Goal: Task Accomplishment & Management: Manage account settings

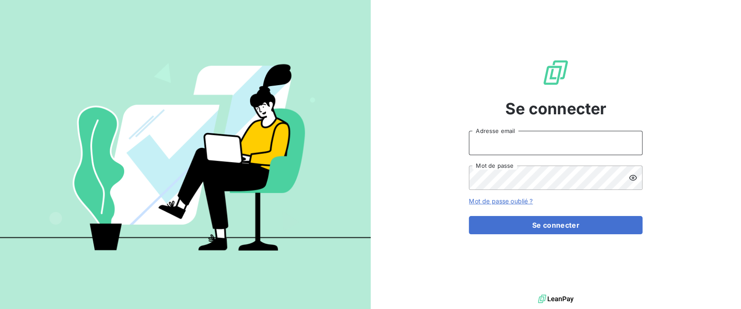
type input "[PERSON_NAME][EMAIL_ADDRESS][DOMAIN_NAME]"
drag, startPoint x: 539, startPoint y: 141, endPoint x: 368, endPoint y: 125, distance: 170.8
click at [368, 125] on div "Se connecter [PERSON_NAME][EMAIL_ADDRESS][DOMAIN_NAME] Adresse email Mot de pas…" at bounding box center [370, 154] width 741 height 309
click at [445, 176] on div "Se connecter [PERSON_NAME][EMAIL_ADDRESS][DOMAIN_NAME] Adresse email Mot de pas…" at bounding box center [556, 146] width 371 height 292
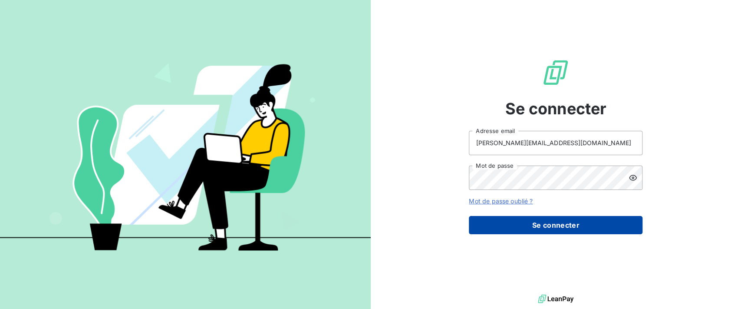
click at [513, 230] on button "Se connecter" at bounding box center [556, 225] width 174 height 18
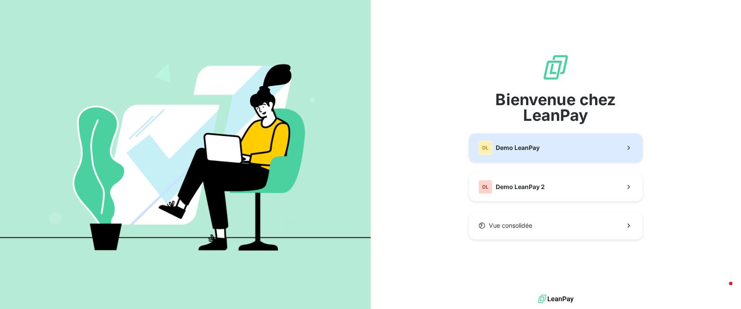
click at [542, 152] on button "DL Demo LeanPay" at bounding box center [556, 147] width 174 height 29
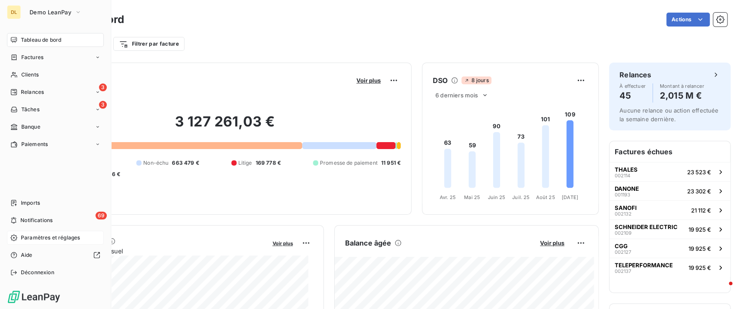
click at [56, 236] on span "Paramètres et réglages" at bounding box center [50, 237] width 59 height 8
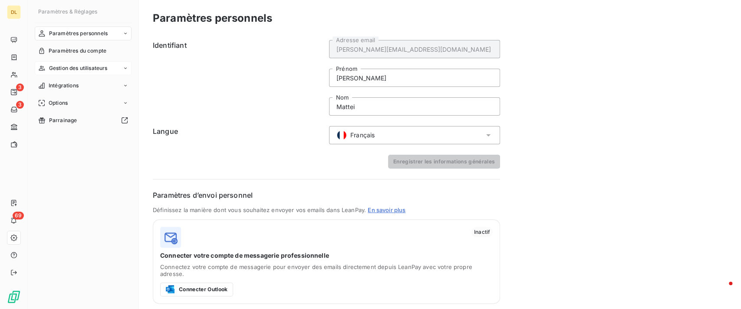
click at [102, 66] on span "Gestion des utilisateurs" at bounding box center [78, 68] width 59 height 8
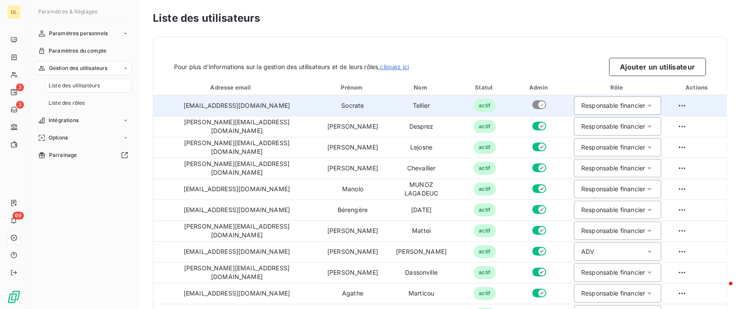
click at [581, 104] on div "Responsable financier" at bounding box center [613, 105] width 64 height 9
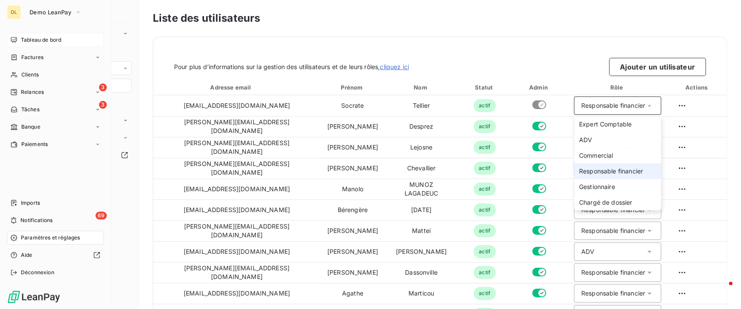
click at [13, 44] on div "Tableau de bord" at bounding box center [55, 40] width 97 height 14
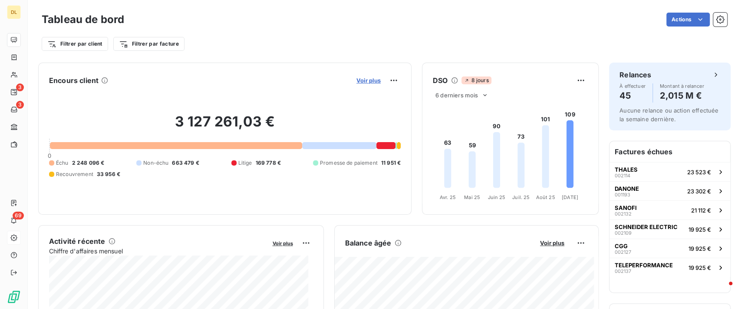
click at [366, 82] on span "Voir plus" at bounding box center [368, 80] width 24 height 7
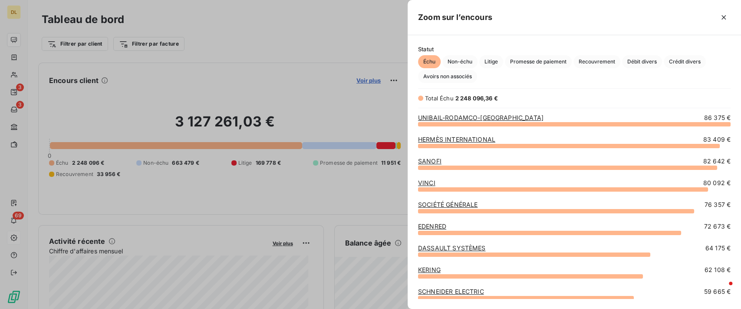
scroll to position [176, 324]
click at [559, 60] on span "Promesse de paiement" at bounding box center [538, 61] width 67 height 13
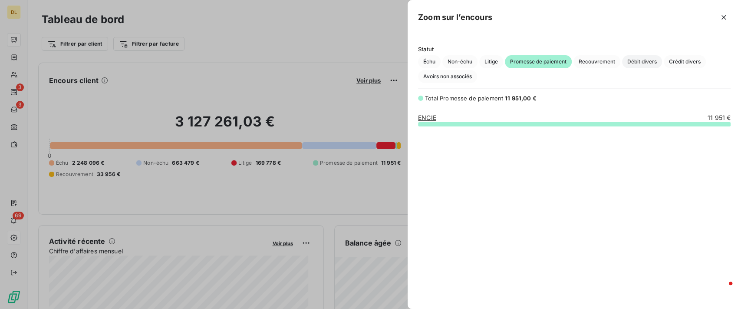
click at [645, 62] on span "Débit divers" at bounding box center [642, 61] width 40 height 13
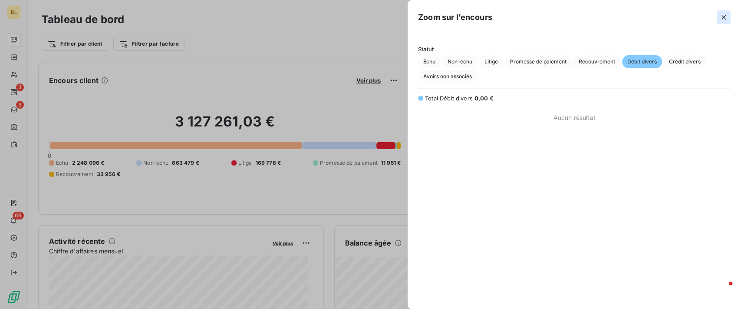
click at [725, 19] on icon "button" at bounding box center [723, 17] width 9 height 9
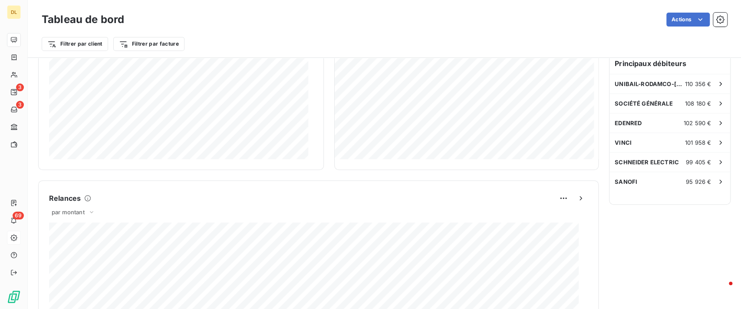
scroll to position [0, 0]
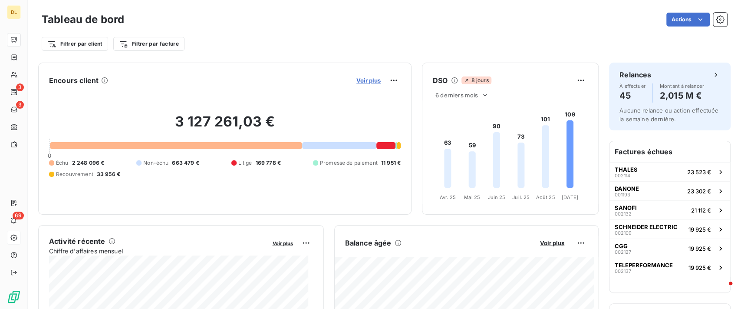
click at [358, 80] on span "Voir plus" at bounding box center [368, 80] width 24 height 7
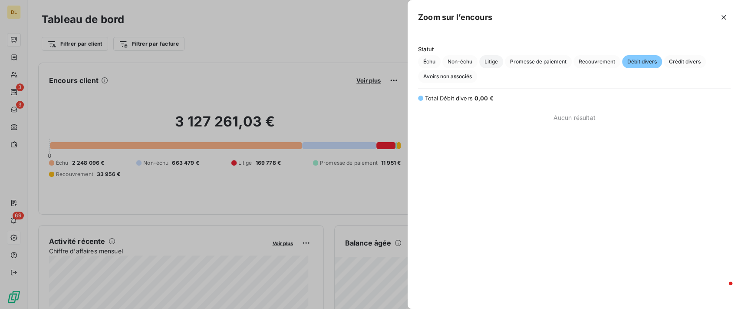
click at [497, 61] on span "Litige" at bounding box center [491, 61] width 24 height 13
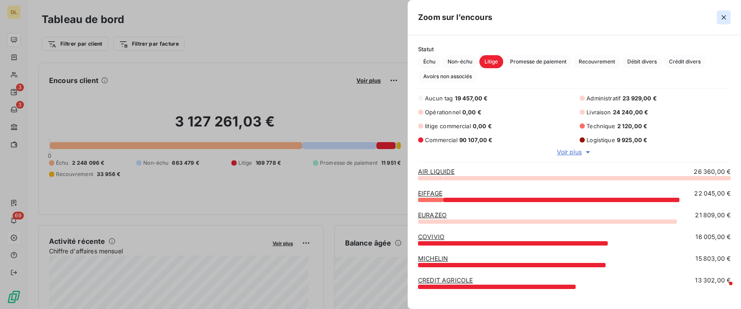
click at [727, 17] on icon "button" at bounding box center [723, 17] width 9 height 9
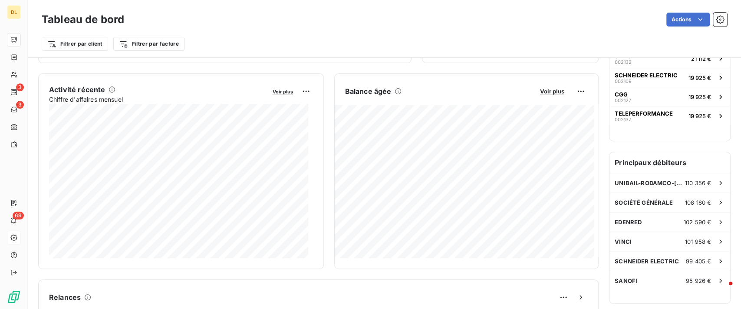
scroll to position [153, 0]
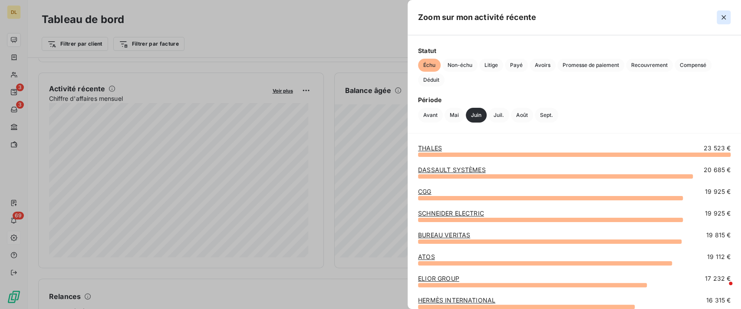
click at [726, 19] on icon "button" at bounding box center [723, 17] width 9 height 9
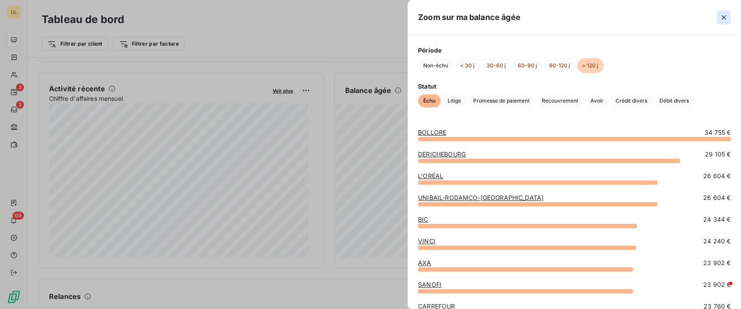
click at [723, 22] on button "button" at bounding box center [724, 17] width 14 height 14
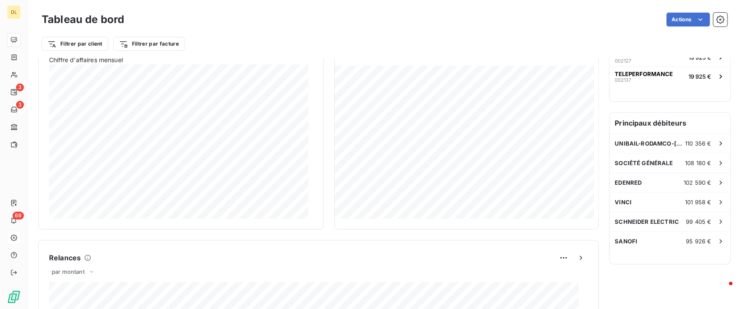
scroll to position [0, 0]
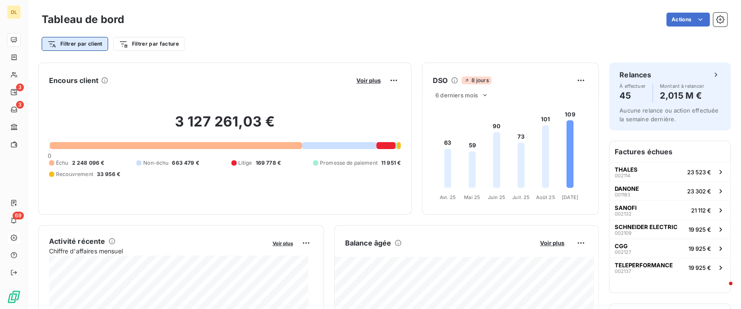
click at [86, 39] on html "DL 3 3 69 Tableau de bord Actions Filtrer par client Filtrer par facture Encour…" at bounding box center [370, 154] width 741 height 309
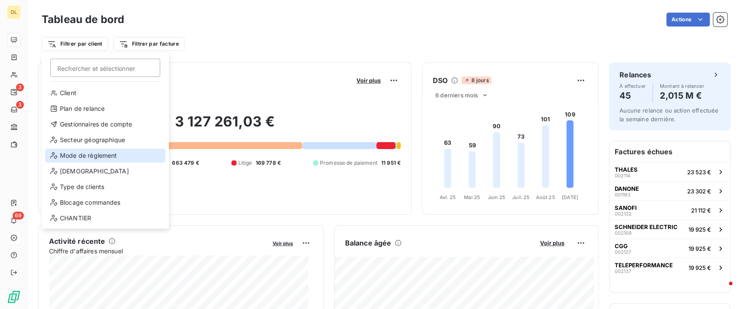
click at [91, 161] on div "Mode de règlement" at bounding box center [105, 155] width 120 height 14
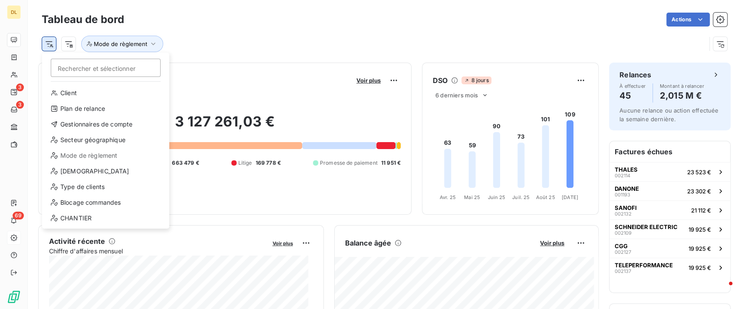
click at [48, 41] on html "DL 3 3 69 Tableau de bord Actions Rechercher et sélectionner Client Plan de rel…" at bounding box center [370, 154] width 741 height 309
click at [109, 142] on div "Secteur géographique" at bounding box center [106, 140] width 120 height 14
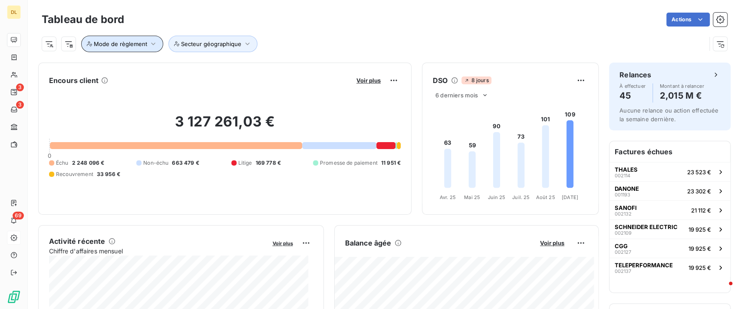
click at [142, 40] on span "Mode de règlement" at bounding box center [120, 43] width 53 height 7
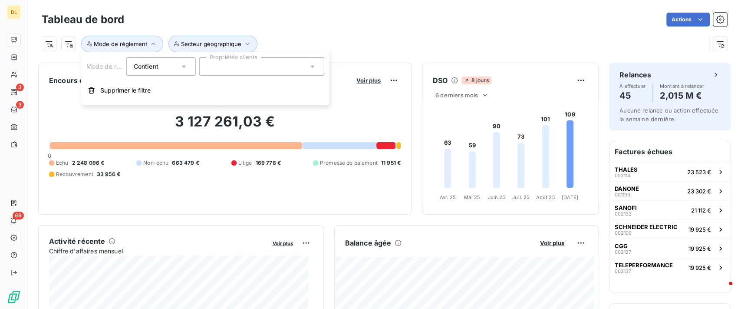
click at [285, 64] on div at bounding box center [261, 66] width 125 height 18
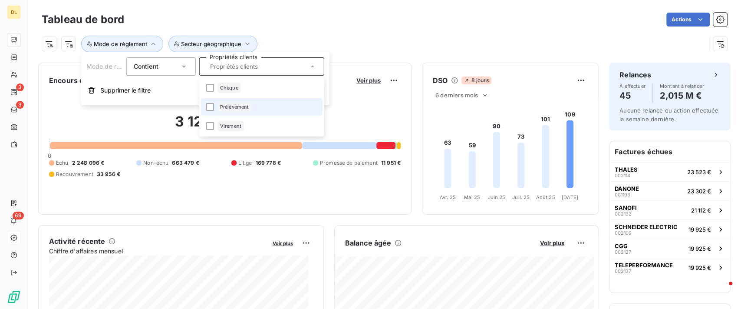
click at [275, 107] on li "Prélèvement" at bounding box center [262, 106] width 122 height 17
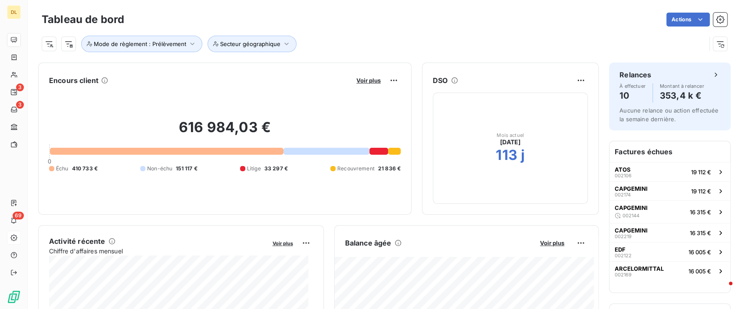
click at [448, 25] on div "Actions" at bounding box center [431, 20] width 592 height 14
click at [190, 44] on icon "button" at bounding box center [192, 44] width 4 height 3
click at [282, 40] on icon "button" at bounding box center [286, 43] width 9 height 9
drag, startPoint x: 349, startPoint y: 56, endPoint x: 359, endPoint y: 65, distance: 13.8
click at [359, 65] on div "Secteur géographique Contient is Propriétés clients Supprimer le filtre" at bounding box center [329, 78] width 248 height 53
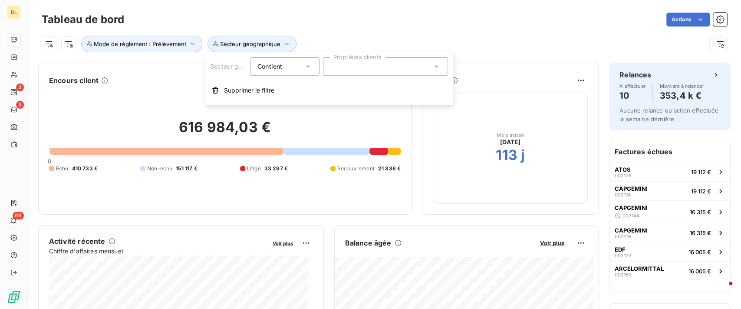
click at [359, 65] on div at bounding box center [385, 66] width 125 height 18
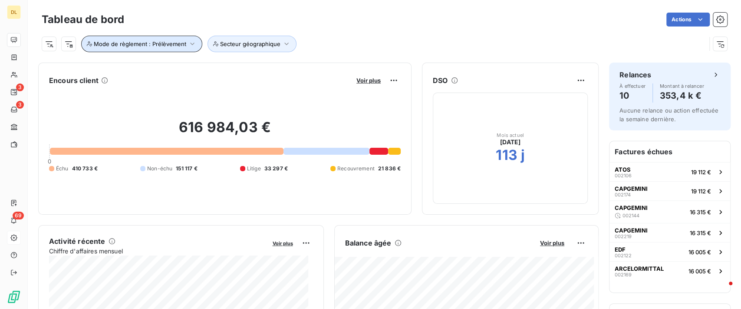
click at [174, 38] on button "Mode de règlement : Prélèvement" at bounding box center [141, 44] width 121 height 16
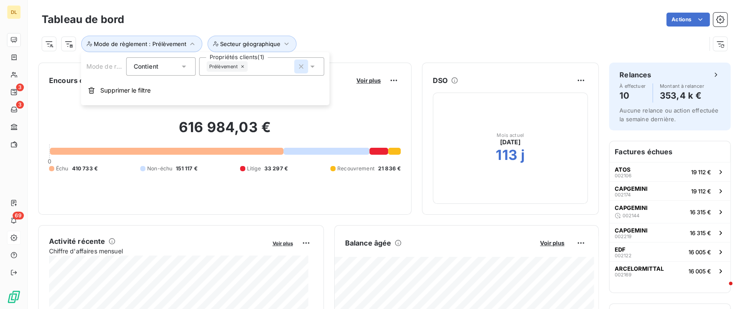
click at [300, 62] on icon "button" at bounding box center [301, 66] width 9 height 9
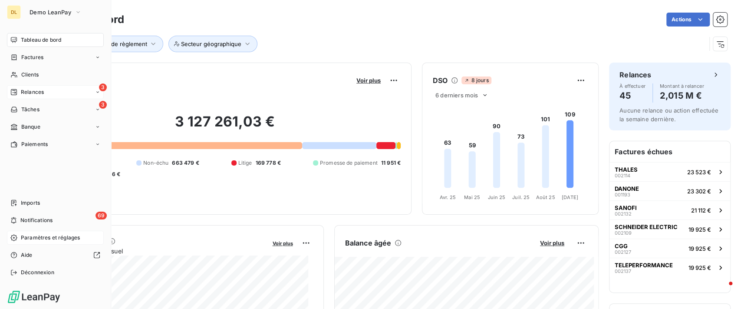
click at [24, 92] on span "Relances" at bounding box center [32, 92] width 23 height 8
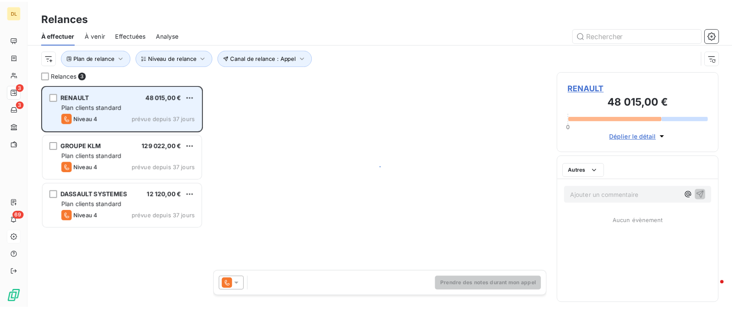
scroll to position [214, 155]
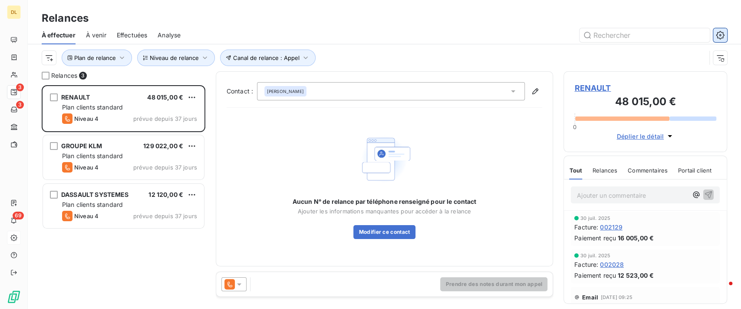
click at [714, 30] on button "button" at bounding box center [720, 35] width 14 height 14
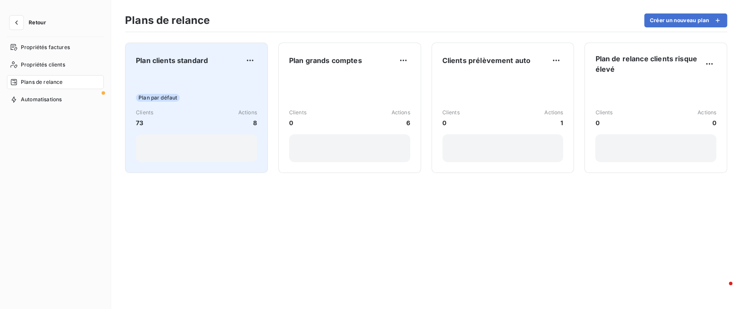
click at [194, 85] on div "Plan par défaut Clients 73 Actions 8" at bounding box center [196, 118] width 121 height 88
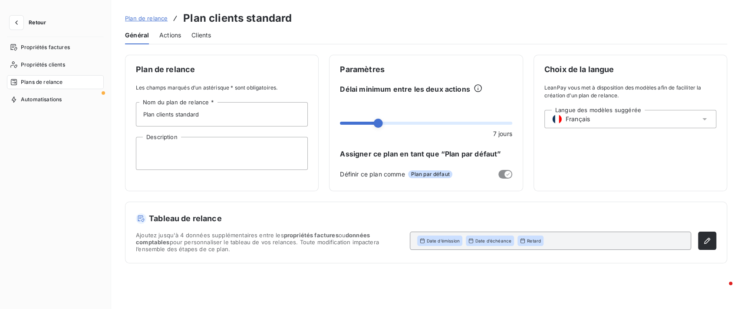
click at [166, 34] on span "Actions" at bounding box center [170, 35] width 22 height 9
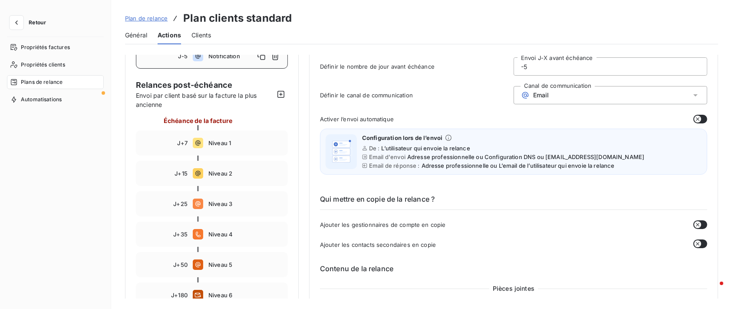
scroll to position [76, 0]
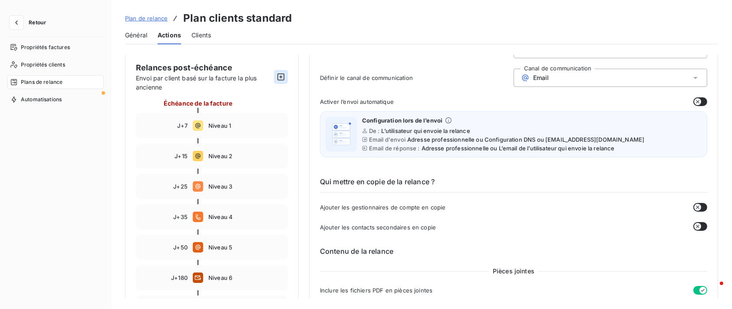
click at [287, 78] on button "button" at bounding box center [281, 77] width 14 height 14
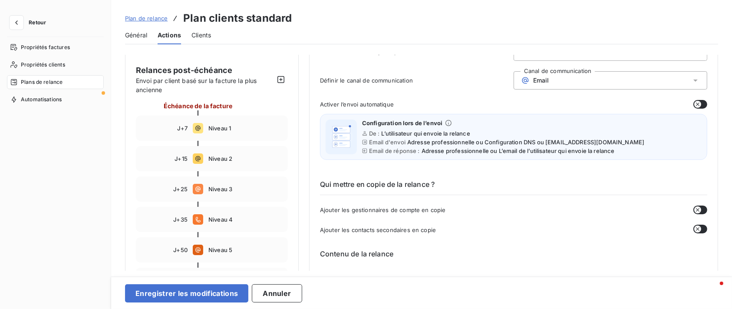
scroll to position [66, 0]
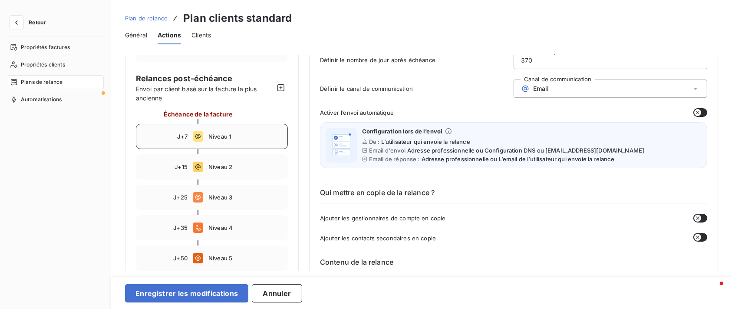
click at [269, 144] on div "J+7 Niveau 1" at bounding box center [212, 136] width 152 height 25
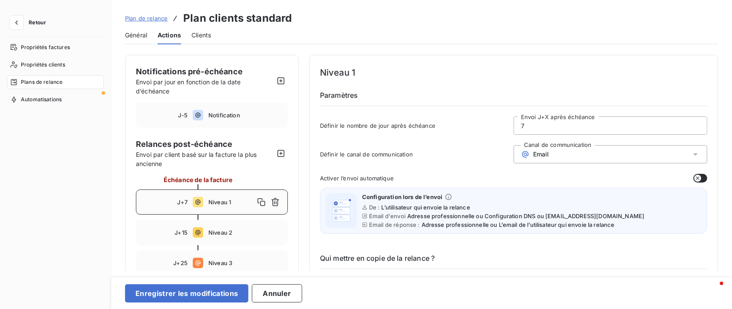
drag, startPoint x: 542, startPoint y: 127, endPoint x: 500, endPoint y: 126, distance: 41.2
click at [500, 126] on div "Définir le nombre de jour après échéance 7 Envoi J+X après échéance" at bounding box center [513, 127] width 387 height 23
click at [559, 151] on div "Email" at bounding box center [610, 154] width 194 height 18
click at [553, 146] on div "Email" at bounding box center [610, 154] width 194 height 18
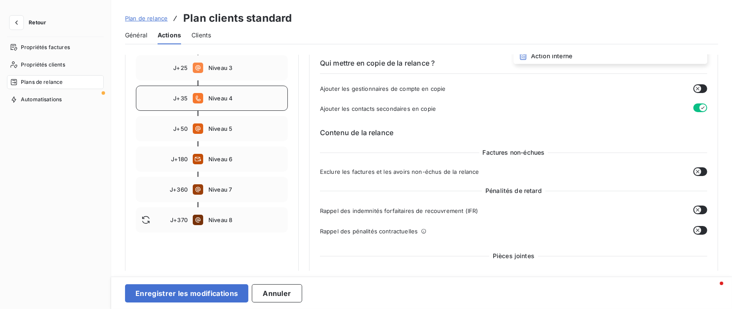
scroll to position [203, 0]
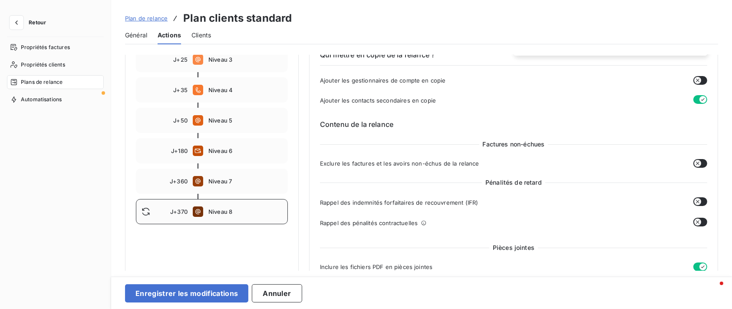
click at [258, 205] on div "J+370 Niveau 8" at bounding box center [212, 211] width 152 height 25
click at [247, 183] on span "Niveau 7" at bounding box center [245, 181] width 74 height 7
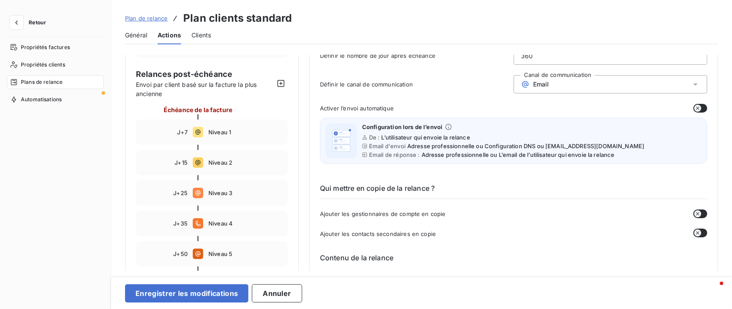
scroll to position [0, 0]
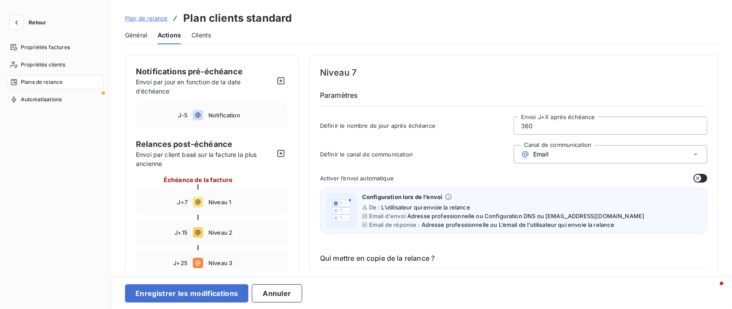
click at [620, 161] on div "Email" at bounding box center [610, 154] width 194 height 18
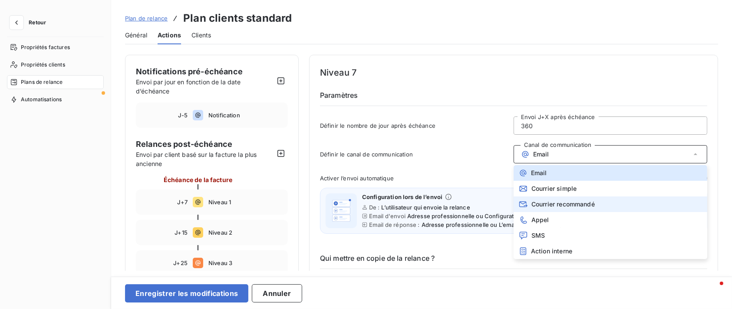
click at [593, 207] on span "Courrier recommandé" at bounding box center [562, 204] width 63 height 7
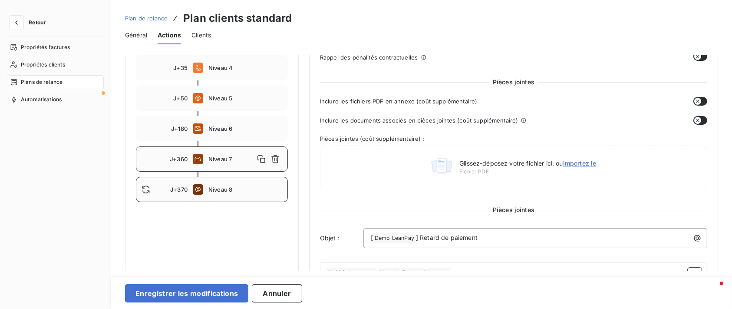
scroll to position [226, 0]
click at [236, 186] on span "Niveau 8" at bounding box center [245, 188] width 74 height 7
type input "370"
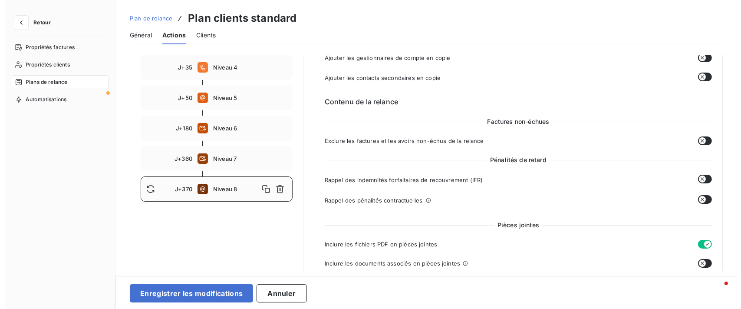
scroll to position [0, 0]
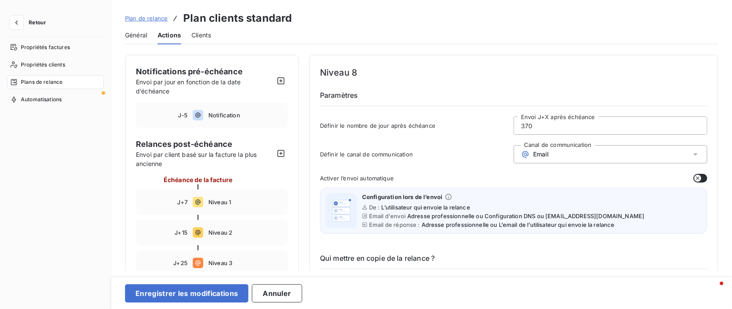
click at [625, 158] on div "Email" at bounding box center [610, 154] width 194 height 18
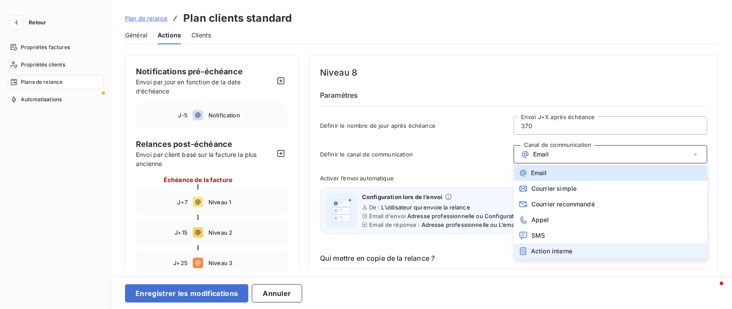
click at [586, 245] on li "Action interne" at bounding box center [610, 251] width 194 height 16
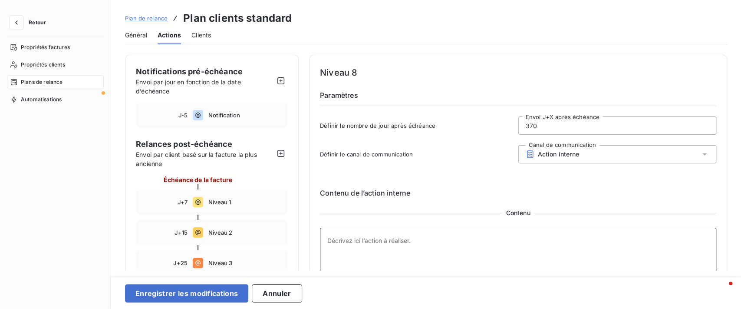
click at [462, 233] on textarea at bounding box center [518, 258] width 396 height 62
click at [19, 19] on icon "button" at bounding box center [16, 22] width 9 height 9
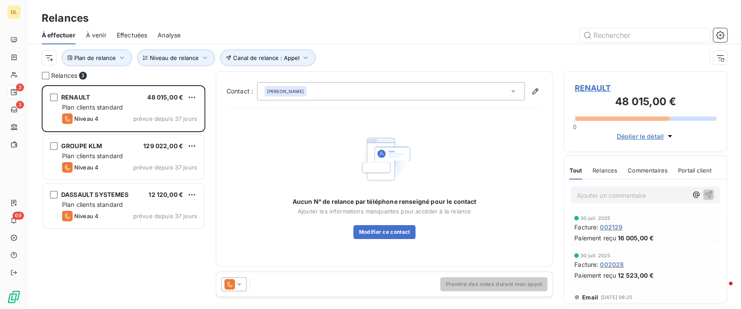
scroll to position [214, 155]
click at [286, 56] on span "Canal de relance : Appel" at bounding box center [266, 57] width 66 height 7
click at [381, 82] on div "Appel" at bounding box center [398, 80] width 125 height 18
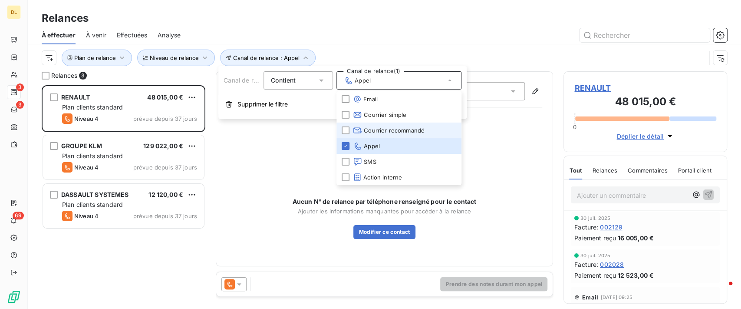
click at [392, 131] on span "Courrier recommandé" at bounding box center [389, 130] width 72 height 9
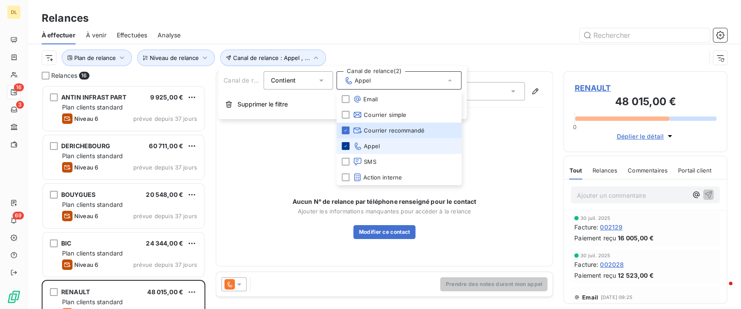
click at [348, 148] on div at bounding box center [346, 146] width 8 height 8
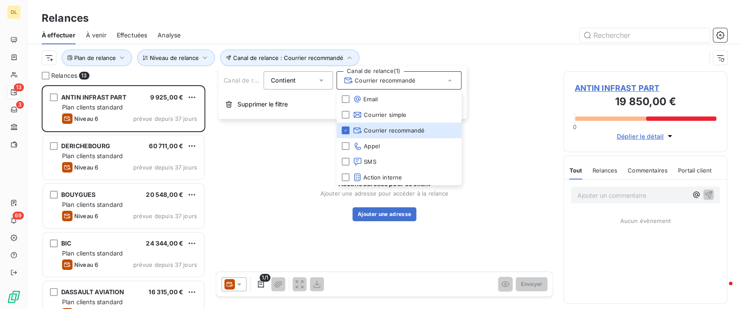
scroll to position [214, 155]
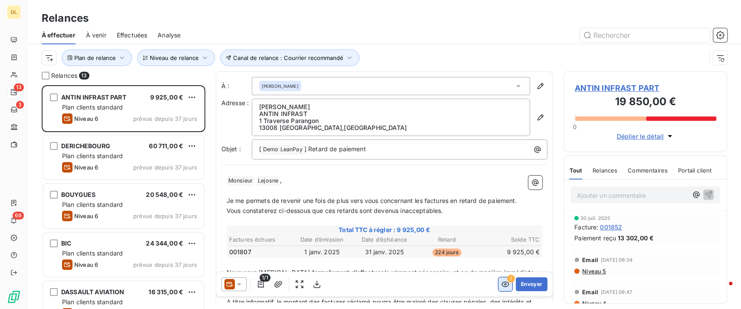
click at [501, 282] on icon "button" at bounding box center [505, 284] width 8 height 6
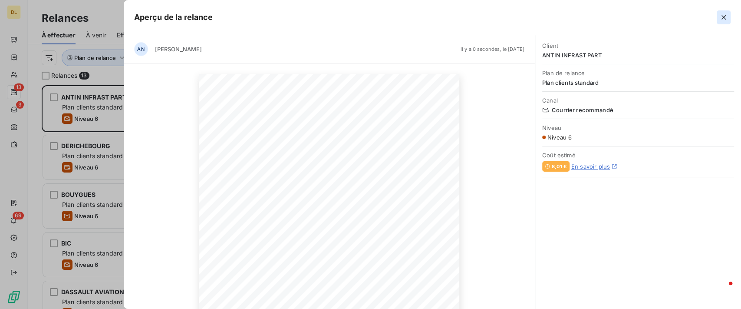
click at [724, 16] on icon "button" at bounding box center [723, 17] width 4 height 4
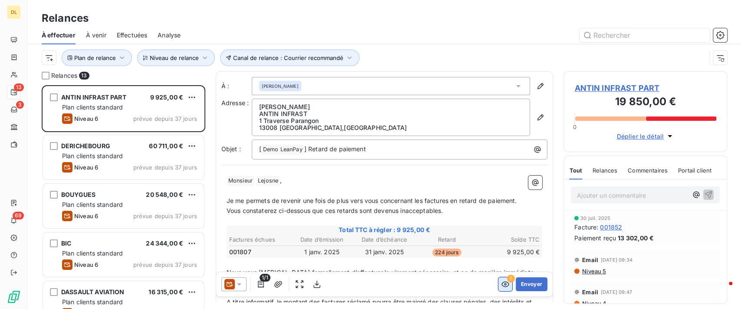
click at [501, 287] on icon "button" at bounding box center [505, 284] width 9 height 9
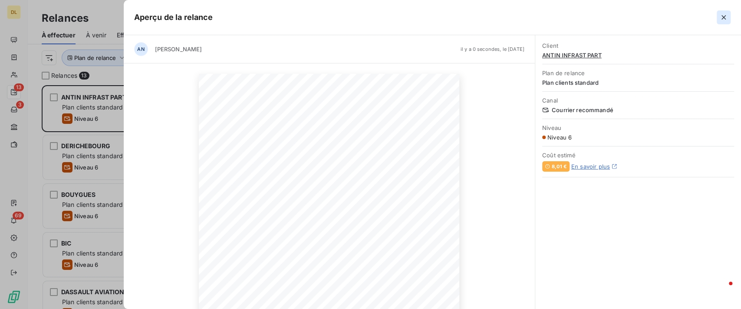
click at [722, 22] on button "button" at bounding box center [724, 17] width 14 height 14
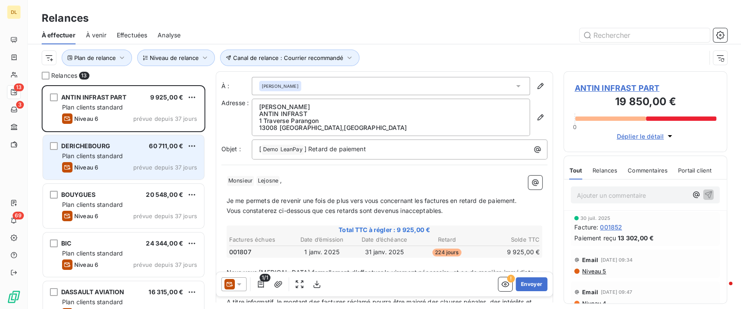
click at [81, 142] on span "DERICHEBOURG" at bounding box center [85, 145] width 49 height 7
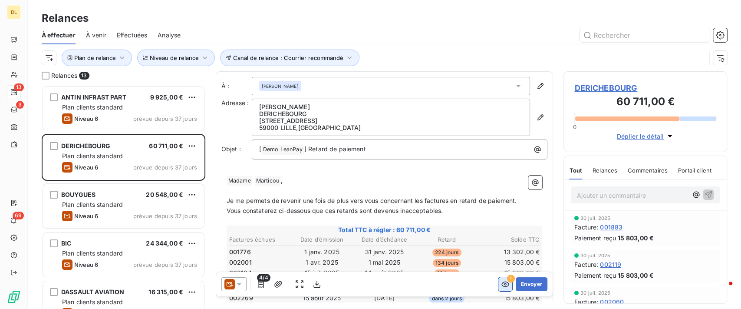
click at [501, 283] on icon "button" at bounding box center [505, 284] width 9 height 9
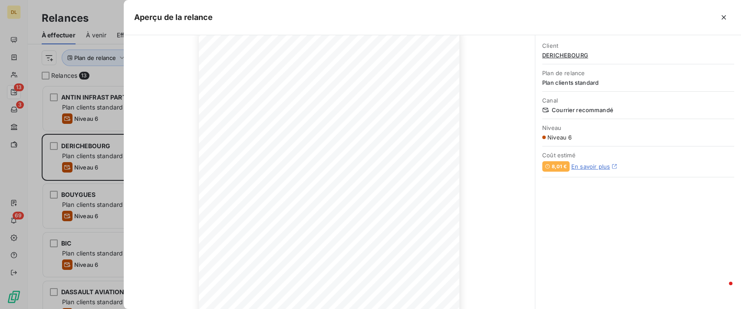
scroll to position [38, 0]
click at [728, 22] on button "button" at bounding box center [724, 17] width 14 height 14
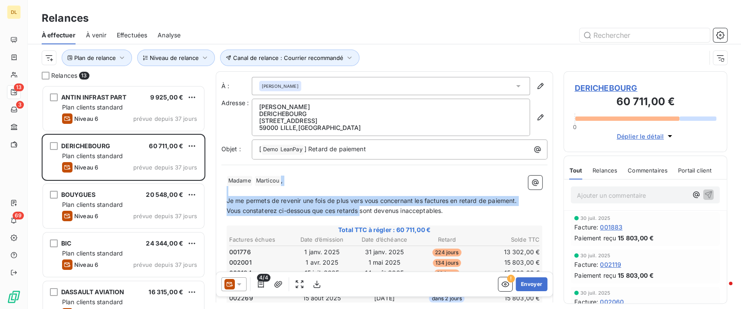
drag, startPoint x: 361, startPoint y: 208, endPoint x: 281, endPoint y: 182, distance: 84.0
click at [281, 182] on div "﻿ Madame ﻿ Marticou ﻿ , ﻿ Je me permets de revenir une fois de plus vers vous c…" at bounding box center [385, 293] width 316 height 237
copy div ", ﻿ Je me permets de revenir une fois de plus vers vous concernant les factures…"
click at [258, 282] on icon "button" at bounding box center [261, 284] width 9 height 9
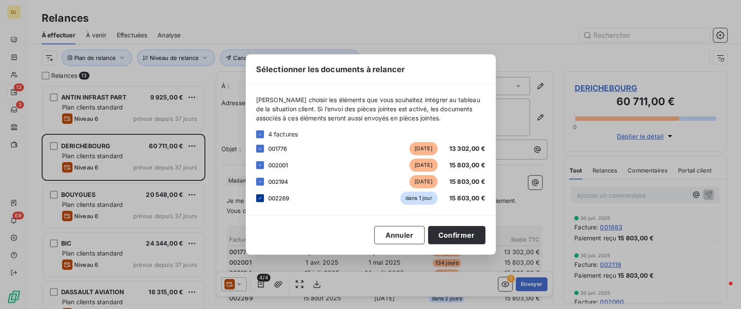
click at [257, 197] on icon at bounding box center [259, 197] width 5 height 5
click at [466, 234] on button "Confirmer" at bounding box center [456, 235] width 57 height 18
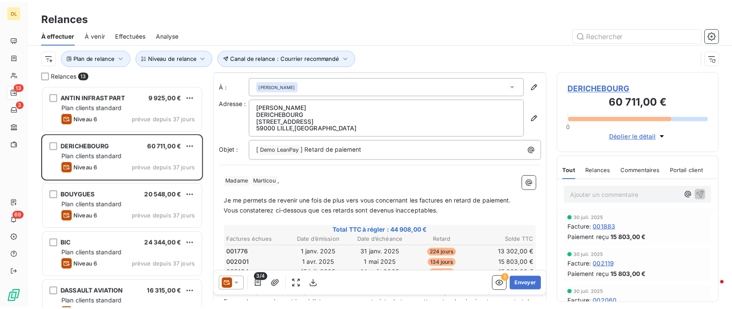
scroll to position [97, 0]
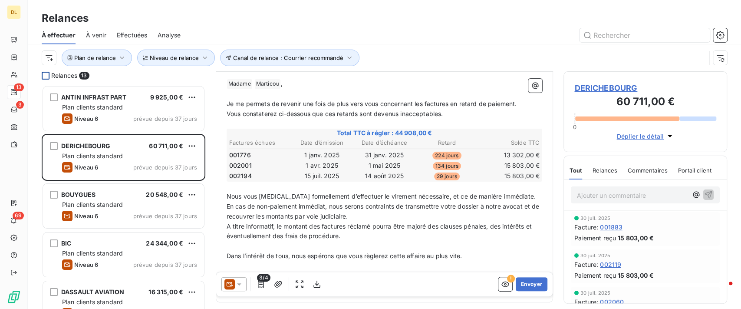
click at [45, 77] on div at bounding box center [46, 76] width 8 height 8
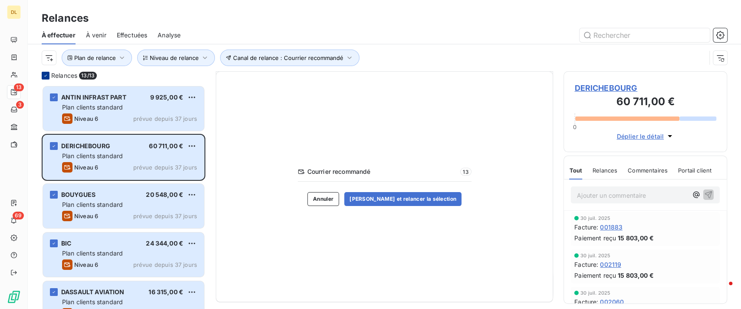
click at [49, 73] on div at bounding box center [46, 76] width 8 height 8
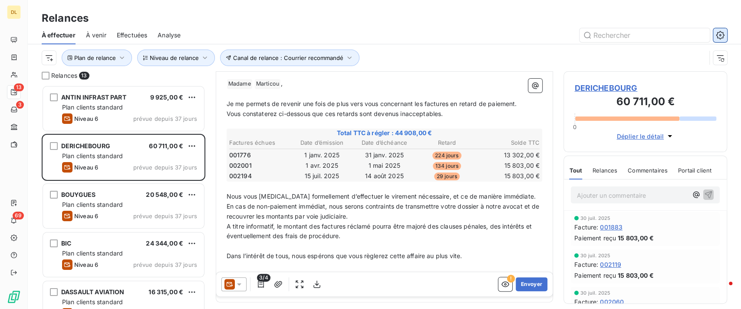
click at [715, 37] on button "button" at bounding box center [720, 35] width 14 height 14
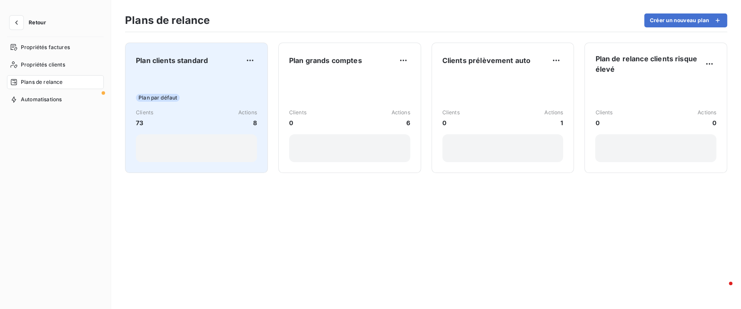
click at [233, 85] on div "Plan par défaut Clients 73 Actions 8" at bounding box center [196, 118] width 121 height 88
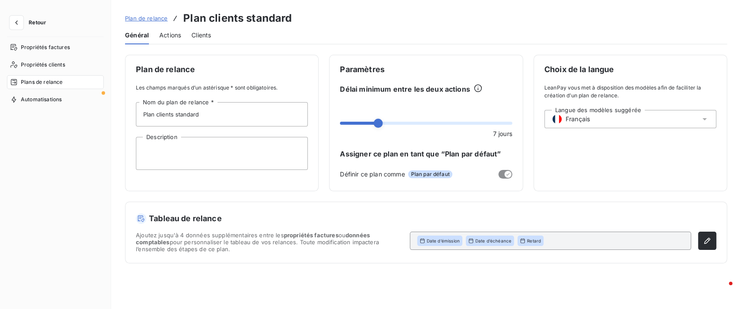
click at [171, 32] on span "Actions" at bounding box center [170, 35] width 22 height 9
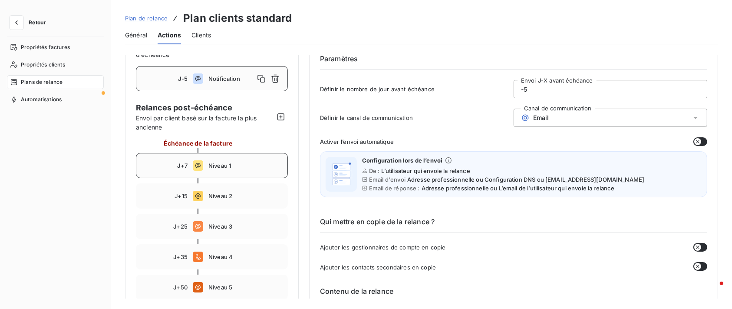
scroll to position [37, 0]
click at [240, 173] on div "J+7 Niveau 1" at bounding box center [212, 164] width 152 height 25
type input "7"
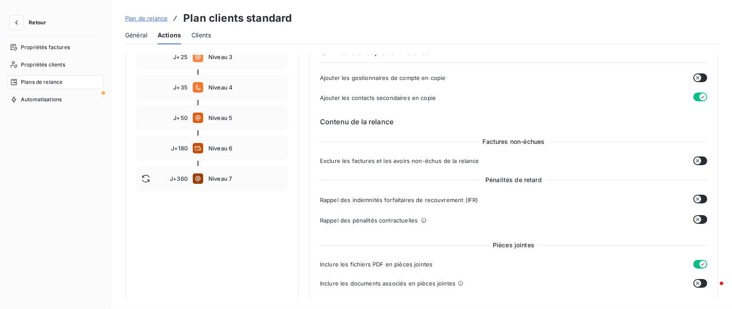
scroll to position [240, 0]
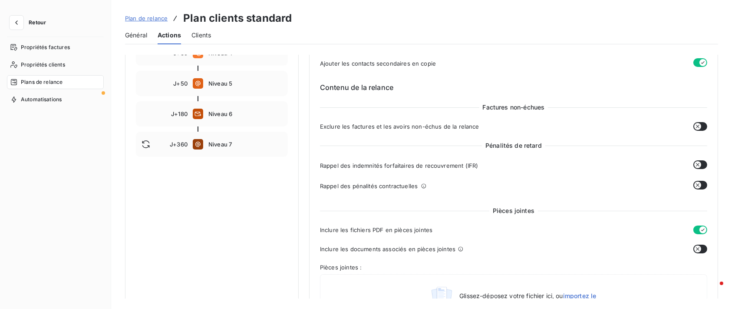
click at [694, 162] on icon "button" at bounding box center [697, 164] width 7 height 7
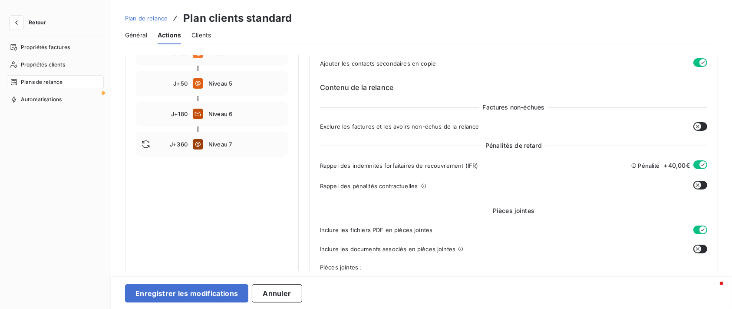
click at [698, 186] on button "button" at bounding box center [700, 185] width 14 height 9
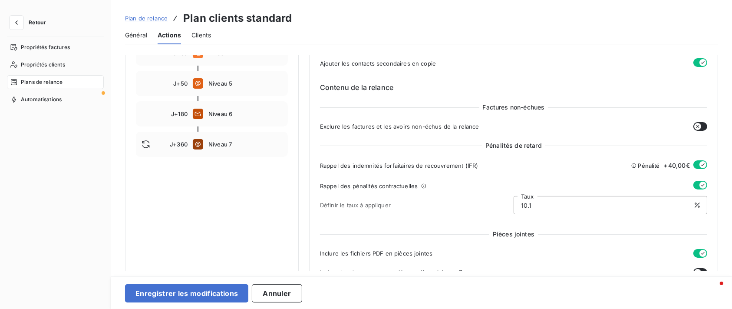
click at [699, 162] on icon "button" at bounding box center [702, 164] width 7 height 7
click at [699, 184] on icon "button" at bounding box center [702, 184] width 7 height 7
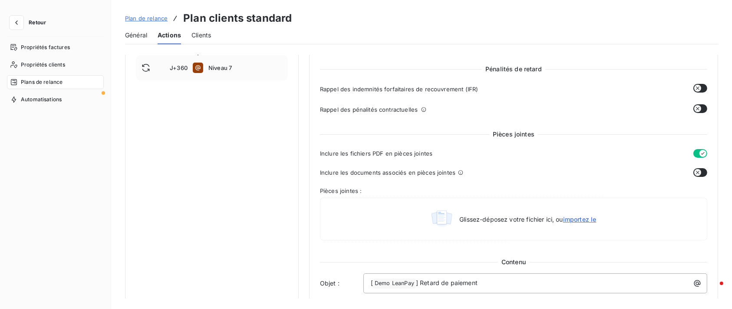
scroll to position [317, 0]
drag, startPoint x: 446, startPoint y: 157, endPoint x: 329, endPoint y: 149, distance: 117.0
click at [329, 149] on div "Inclure les fichiers PDF en pièces jointes" at bounding box center [513, 152] width 387 height 9
copy span "ure les fichiers PDF en pièces jointes"
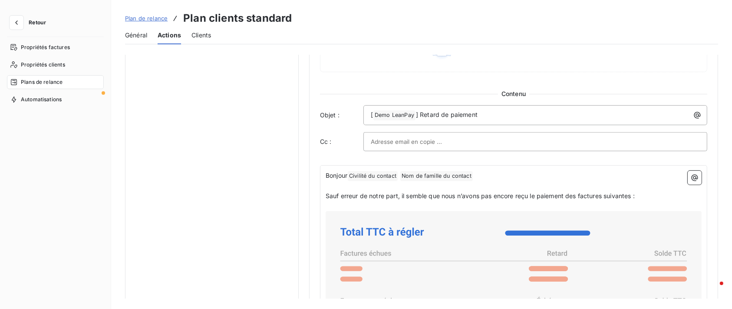
scroll to position [499, 0]
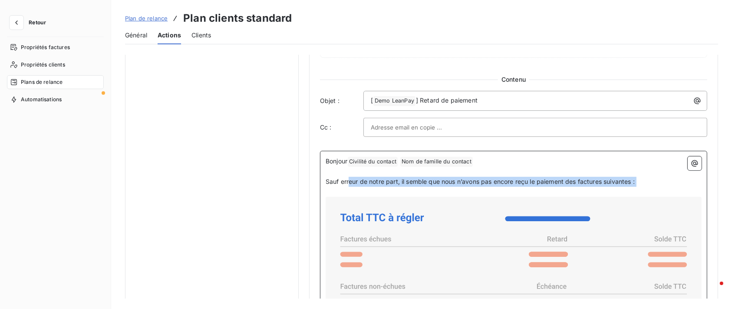
drag, startPoint x: 651, startPoint y: 191, endPoint x: 351, endPoint y: 181, distance: 300.5
click at [351, 181] on div "Bonjour Civilité du contact ﻿ Nom de famille du contact ﻿ ﻿ ﻿ Sauf erreur de no…" at bounding box center [514, 309] width 376 height 307
copy div "eur de notre part, il semble que nous n’avons pas [MEDICAL_DATA] reçu le paieme…"
click at [641, 187] on p "﻿" at bounding box center [514, 192] width 376 height 10
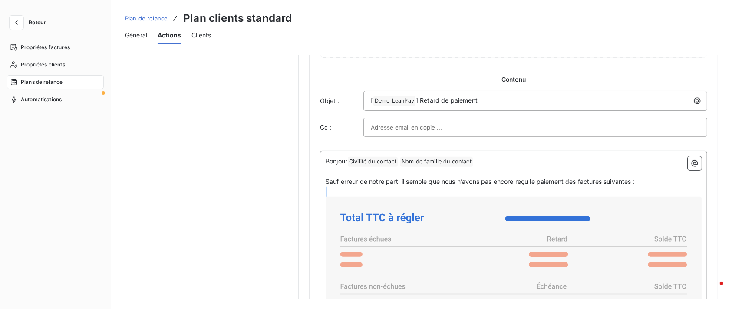
click at [641, 187] on p "﻿" at bounding box center [514, 192] width 376 height 10
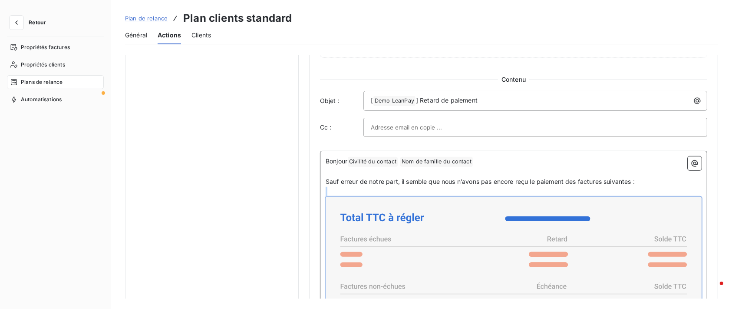
drag, startPoint x: 641, startPoint y: 187, endPoint x: 321, endPoint y: 203, distance: 319.8
click at [321, 203] on div "Bonjour Civilité du contact ﻿ Nom de famille du contact ﻿ ﻿ ﻿ Sauf erreur de no…" at bounding box center [513, 315] width 387 height 328
copy div "﻿ ﻿"
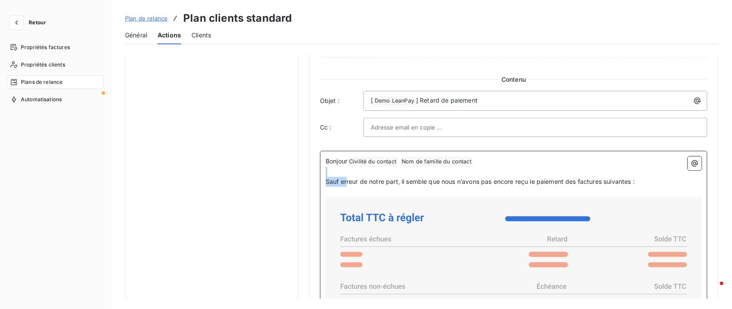
copy div "﻿ ﻿ Sauf er"
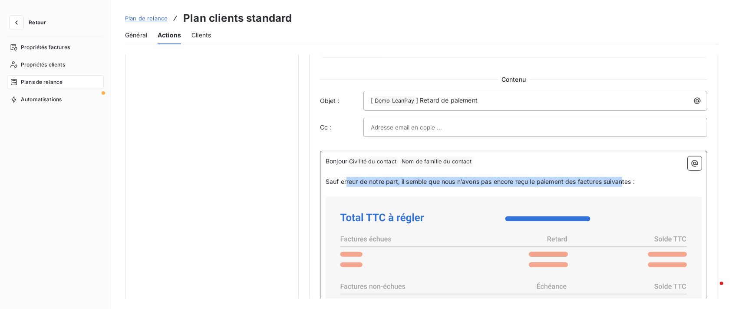
drag, startPoint x: 347, startPoint y: 179, endPoint x: 624, endPoint y: 182, distance: 276.5
click at [624, 182] on span "Sauf erreur de notre part, il semble que nous n’avons pas encore reçu le paieme…" at bounding box center [480, 181] width 309 height 7
copy span "reur de notre part, il semble que nous n’avons pas [MEDICAL_DATA] reçu le paiem…"
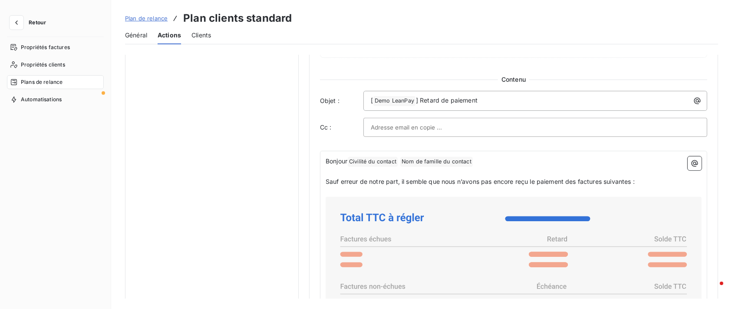
click at [219, 169] on div "Notifications pré-échéance Envoi par jour en fonction de la date d’échéance J-5…" at bounding box center [212, 23] width 174 height 934
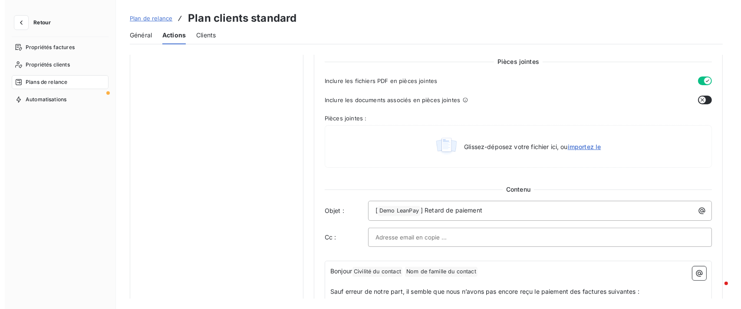
scroll to position [380, 0]
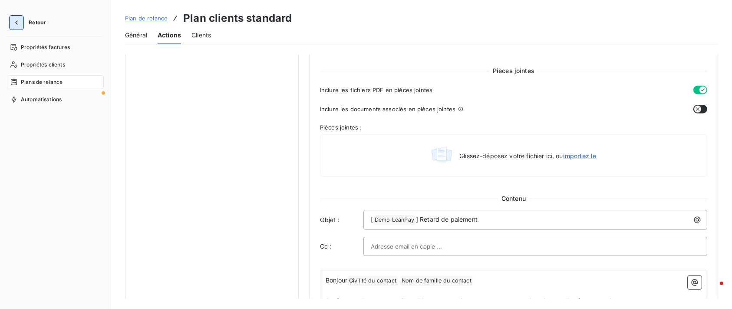
click at [18, 20] on icon "button" at bounding box center [16, 22] width 9 height 9
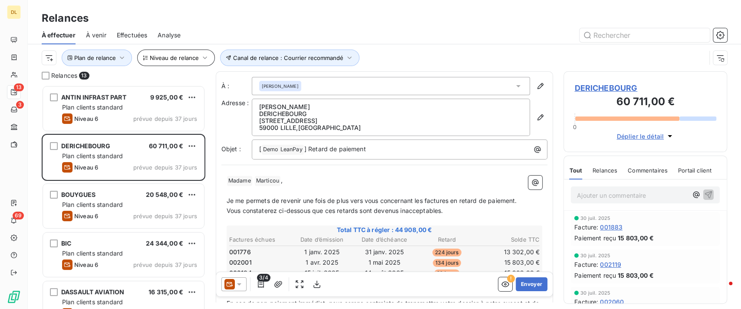
scroll to position [214, 155]
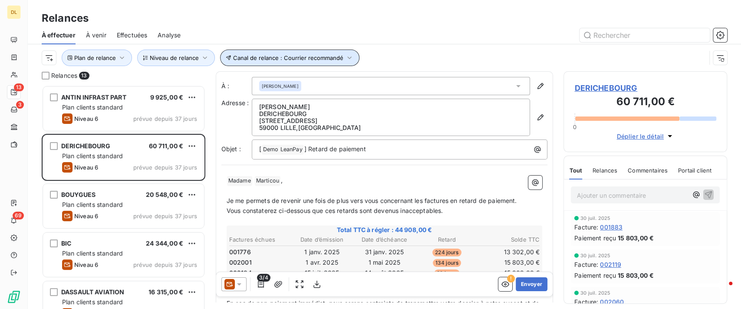
click at [330, 62] on button "Canal de relance : Courrier recommandé" at bounding box center [289, 57] width 139 height 16
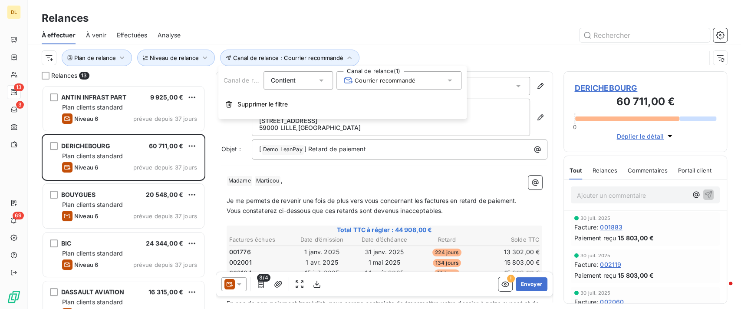
click at [408, 76] on span "Courrier recommandé" at bounding box center [380, 80] width 72 height 9
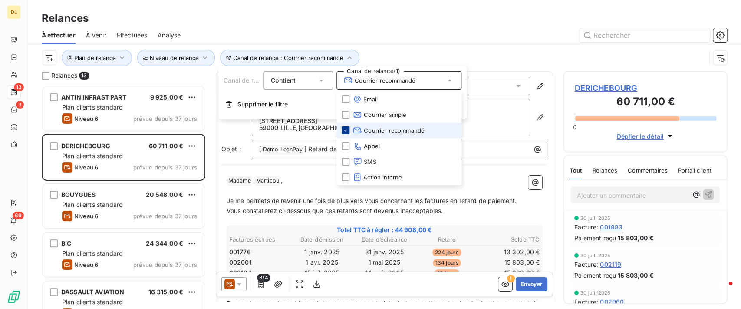
click at [345, 134] on div at bounding box center [346, 130] width 8 height 8
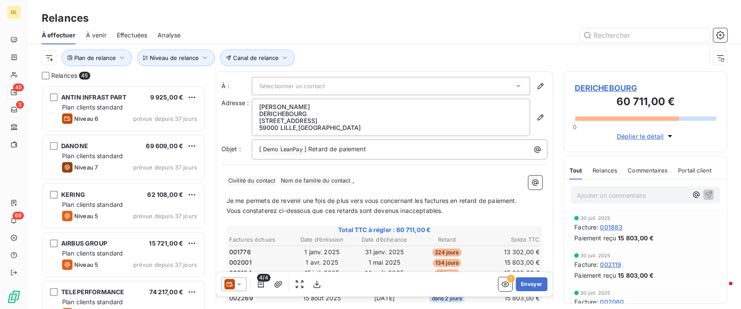
click at [500, 59] on div "Plan de relance Canal de relance Niveau de relance" at bounding box center [374, 57] width 664 height 16
click at [250, 62] on button "Canal de relance" at bounding box center [257, 57] width 75 height 16
click at [355, 76] on div at bounding box center [398, 80] width 125 height 18
click at [191, 58] on span "Niveau de relance" at bounding box center [174, 57] width 49 height 7
click at [353, 76] on div at bounding box center [317, 80] width 125 height 18
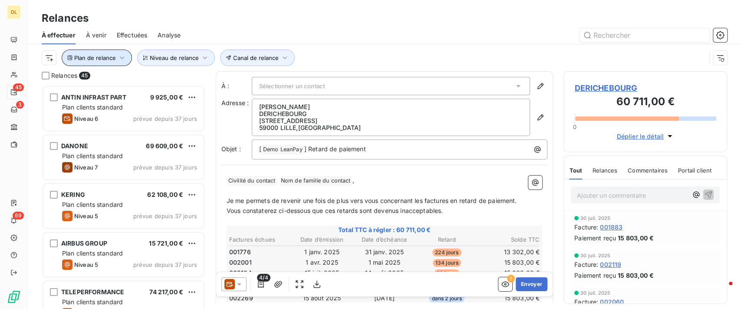
click at [112, 53] on button "Plan de relance" at bounding box center [97, 57] width 70 height 16
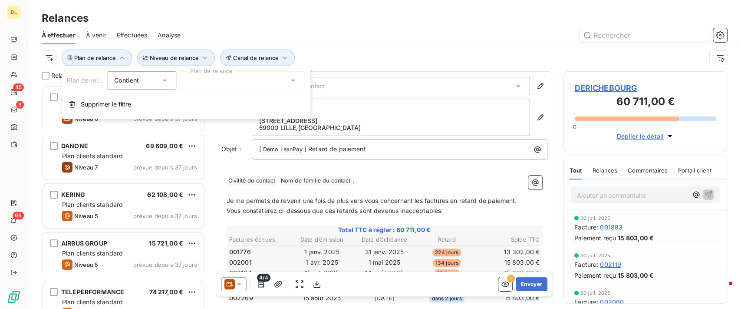
click at [253, 79] on div at bounding box center [242, 80] width 125 height 18
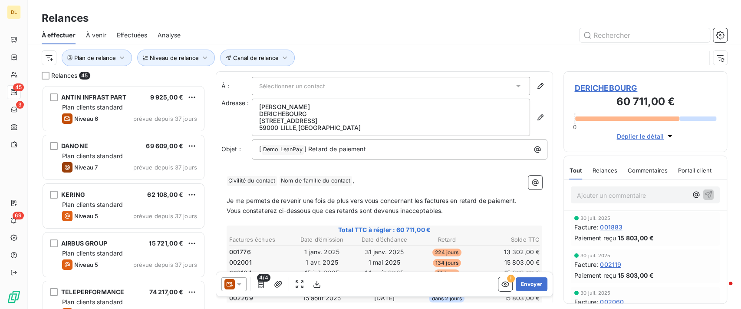
click at [362, 65] on div "Plan de relance Canal de relance Niveau de relance" at bounding box center [374, 57] width 664 height 16
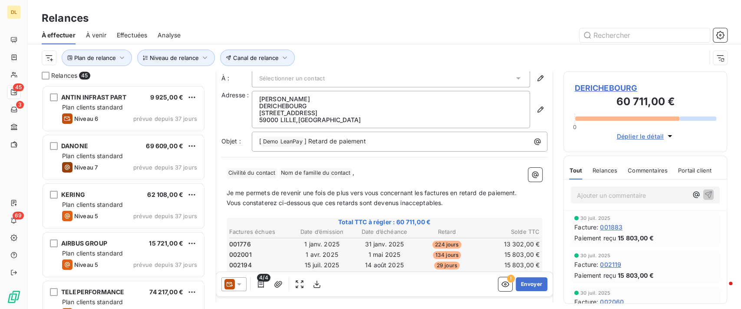
scroll to position [0, 0]
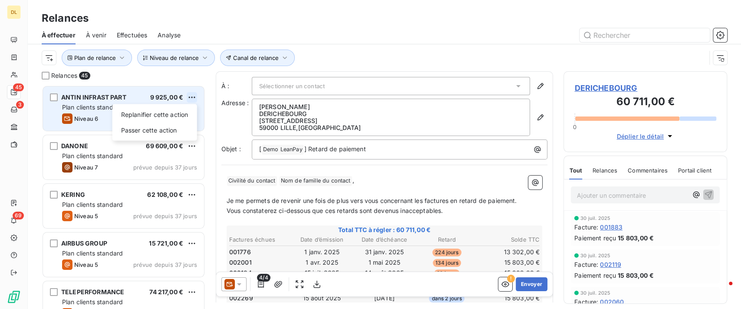
click at [194, 99] on html "DL 45 3 69 Relances À effectuer À venir Effectuées Analyse Plan de relance Cana…" at bounding box center [370, 154] width 741 height 309
click at [177, 112] on div "Replanifier cette action" at bounding box center [155, 115] width 78 height 14
select select "8"
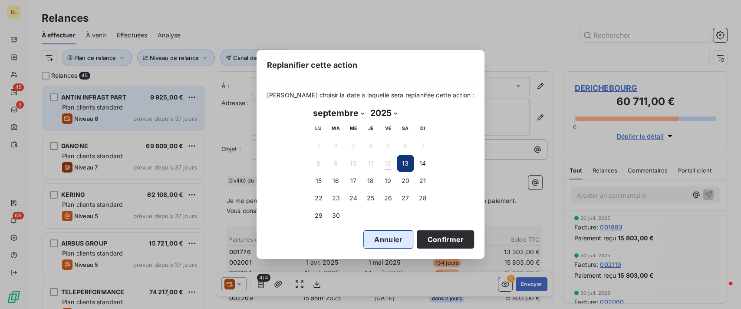
click at [384, 239] on button "Annuler" at bounding box center [388, 239] width 50 height 18
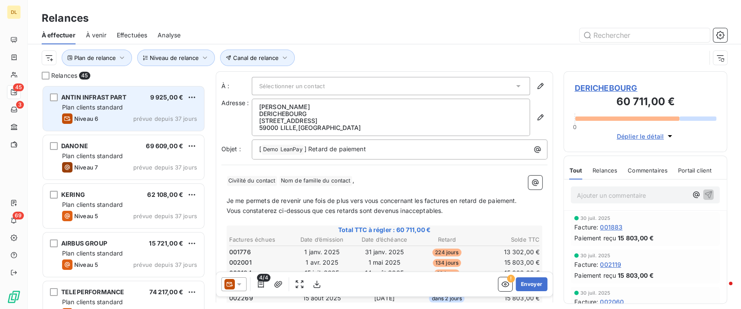
click at [601, 176] on div "Relances" at bounding box center [604, 170] width 25 height 18
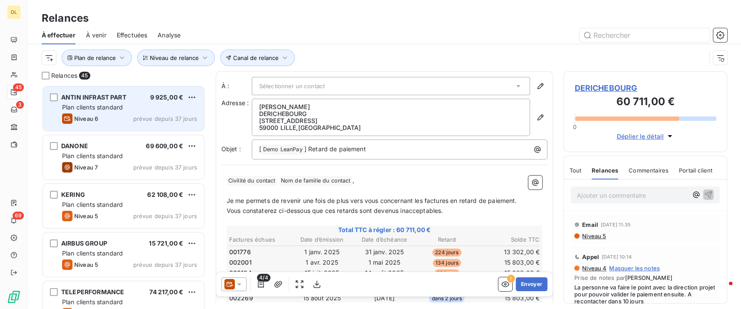
scroll to position [93, 0]
drag, startPoint x: 580, startPoint y: 222, endPoint x: 658, endPoint y: 221, distance: 77.7
click at [658, 221] on div "Email [DATE] 11:35" at bounding box center [645, 225] width 142 height 14
click at [599, 237] on span "Niveau 5" at bounding box center [593, 236] width 25 height 7
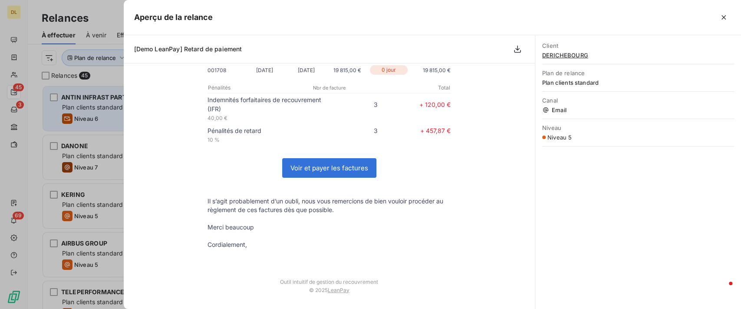
scroll to position [0, 0]
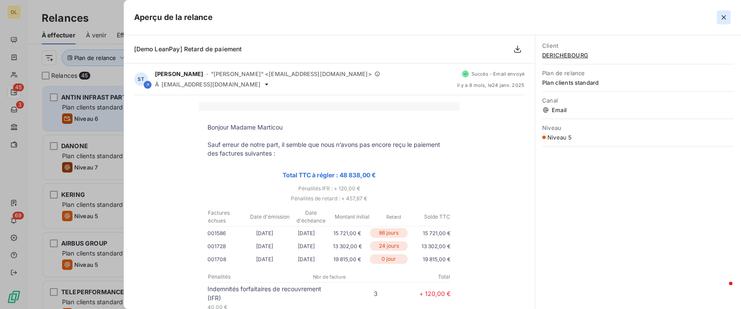
click at [723, 19] on icon "button" at bounding box center [723, 17] width 9 height 9
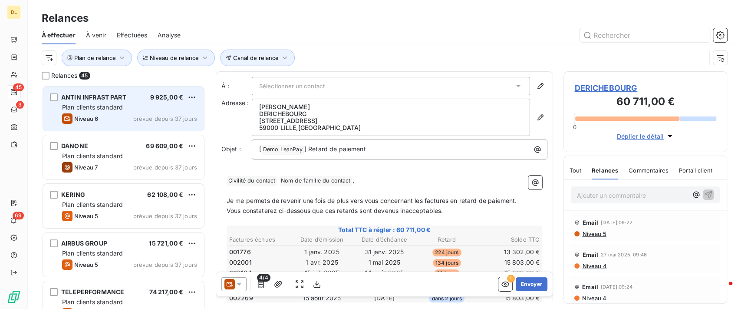
click at [647, 168] on span "Commentaires" at bounding box center [648, 170] width 40 height 7
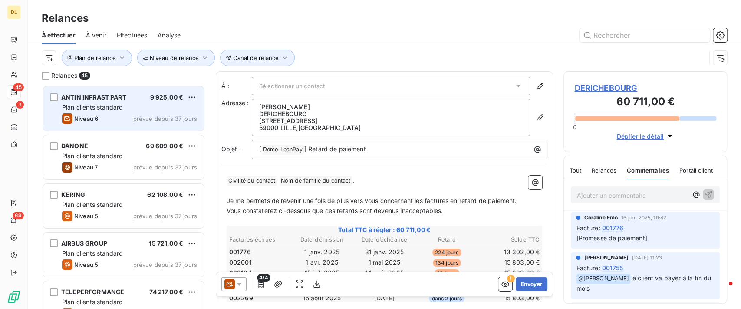
click at [633, 193] on p "Ajouter un commentaire ﻿" at bounding box center [632, 195] width 111 height 11
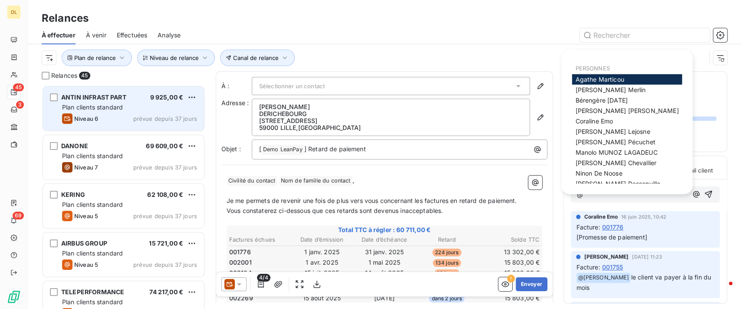
click at [711, 138] on div "Déplier le détail" at bounding box center [645, 133] width 142 height 15
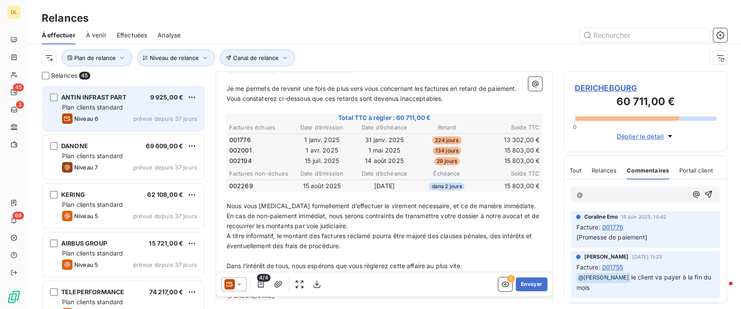
scroll to position [113, 0]
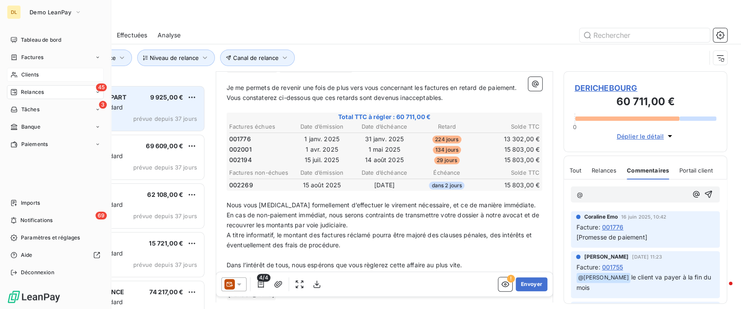
click at [12, 72] on icon at bounding box center [14, 75] width 6 height 6
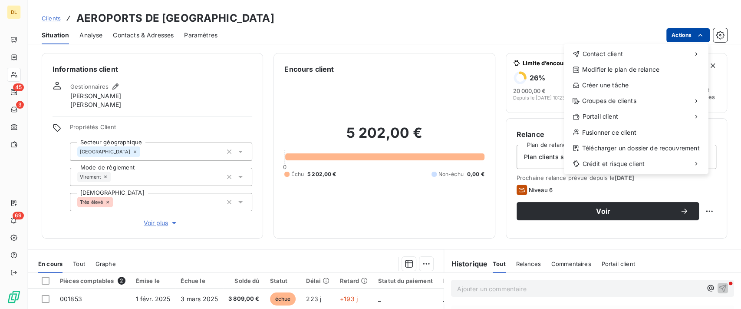
click at [691, 33] on html "DL 45 3 69 Clients AEROPORTS DE PARIS Situation Analyse Contacts & Adresses Par…" at bounding box center [370, 154] width 741 height 309
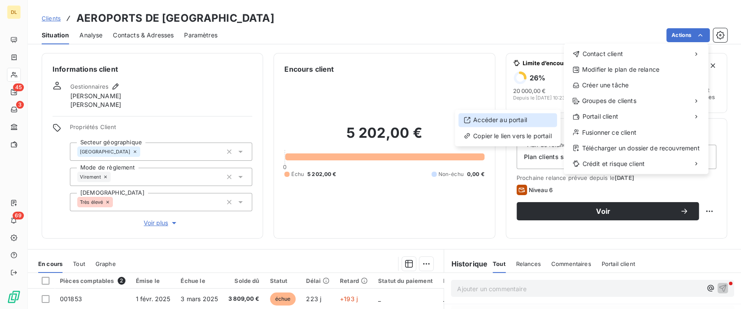
click at [507, 116] on div "Accéder au portail" at bounding box center [507, 120] width 99 height 14
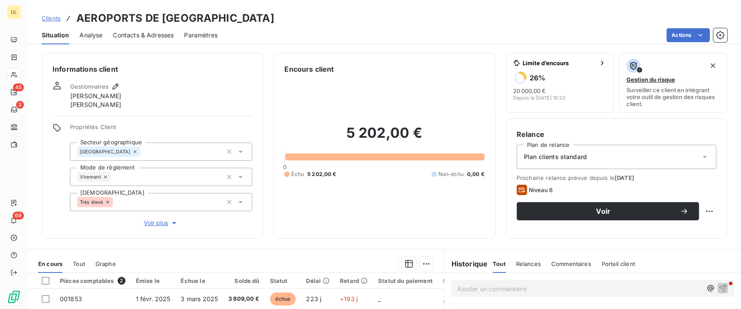
click at [154, 30] on div "Contacts & Adresses" at bounding box center [143, 35] width 61 height 18
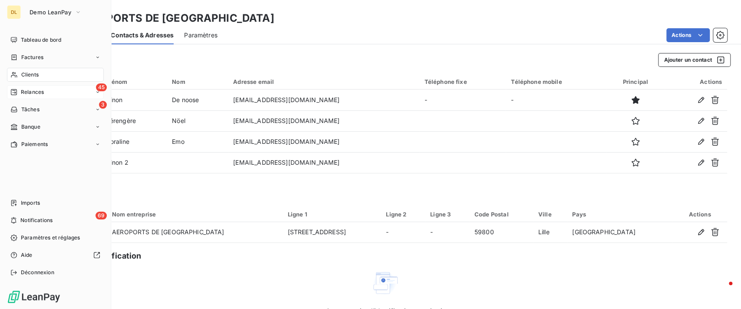
click at [59, 91] on div "45 Relances" at bounding box center [55, 92] width 97 height 14
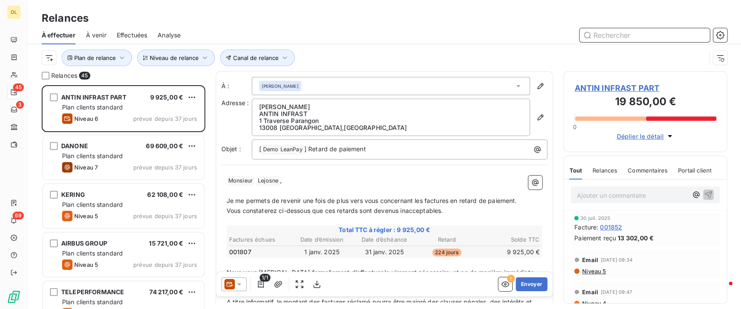
click at [97, 33] on span "À venir" at bounding box center [96, 35] width 20 height 9
click at [89, 40] on div "À venir" at bounding box center [96, 35] width 20 height 18
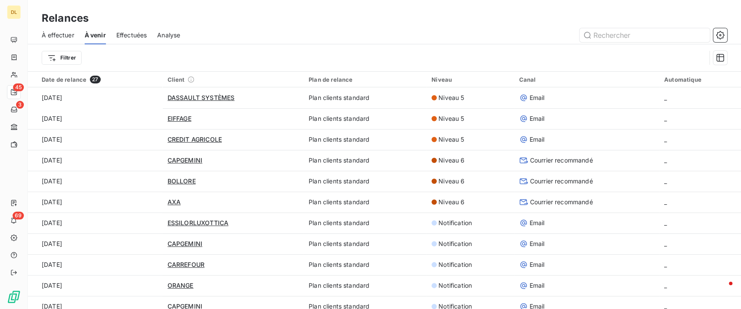
click at [135, 36] on span "Effectuées" at bounding box center [131, 35] width 31 height 9
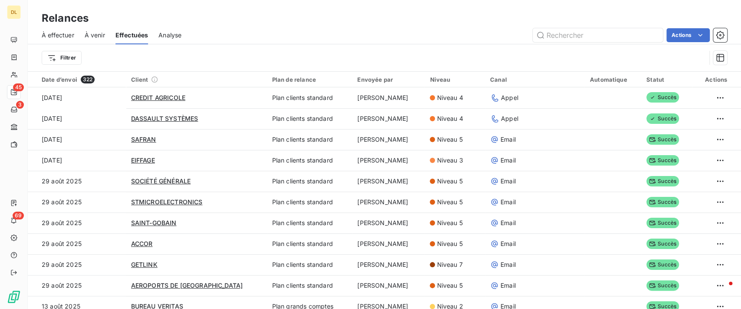
click at [185, 29] on div "À effectuer À venir Effectuées Analyse Actions" at bounding box center [384, 35] width 713 height 18
click at [179, 29] on div "Analyse" at bounding box center [169, 35] width 23 height 18
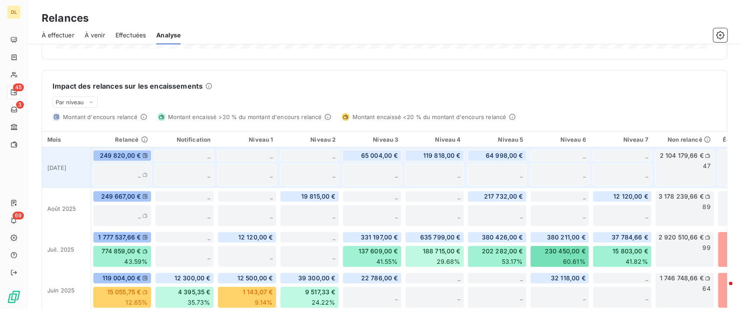
scroll to position [186, 0]
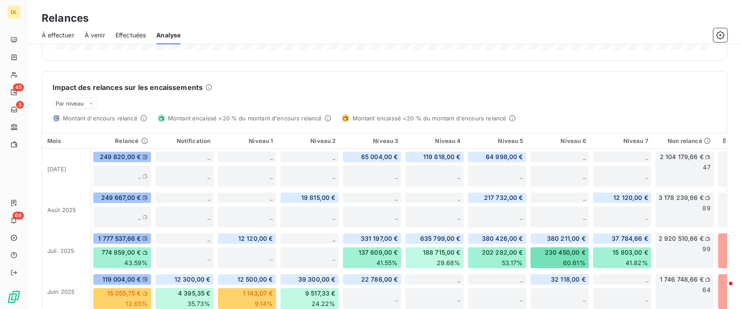
click at [60, 31] on span "À effectuer" at bounding box center [58, 35] width 33 height 9
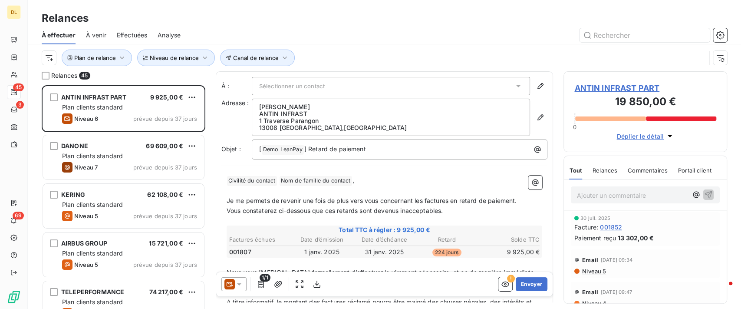
scroll to position [108, 0]
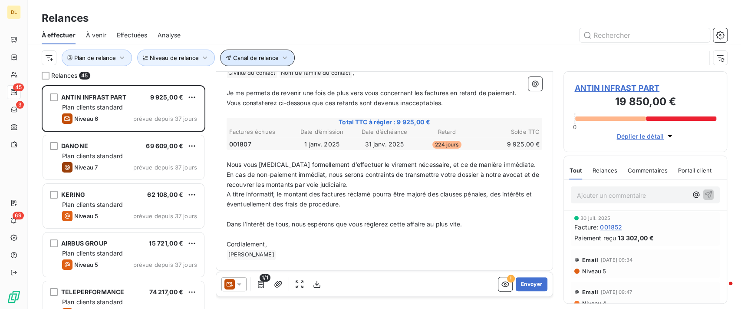
click at [280, 53] on icon "button" at bounding box center [284, 57] width 9 height 9
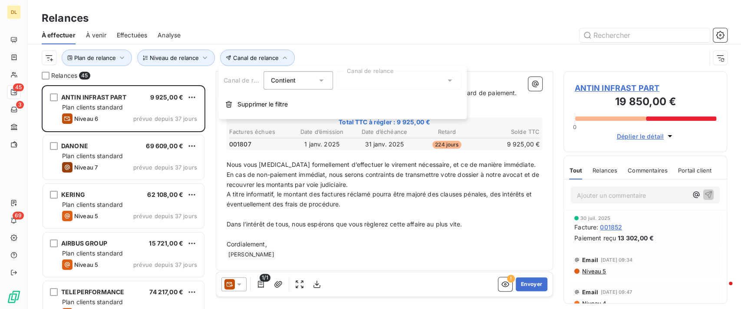
drag, startPoint x: 370, startPoint y: 90, endPoint x: 396, endPoint y: 83, distance: 26.6
click at [396, 83] on div "Canal de relance Contient is Canal de relance Supprimer le filtre" at bounding box center [342, 92] width 248 height 53
click at [396, 83] on div at bounding box center [398, 80] width 125 height 18
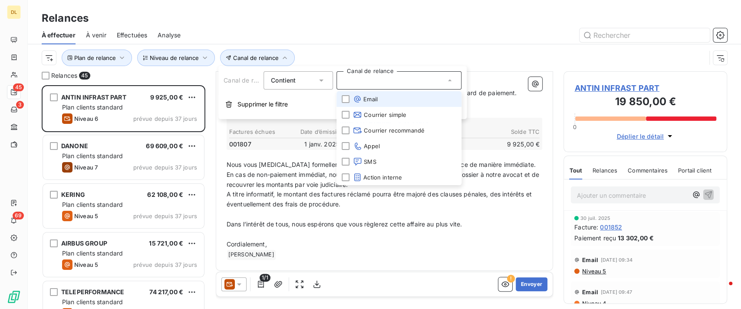
click at [378, 104] on li "Email" at bounding box center [398, 99] width 125 height 16
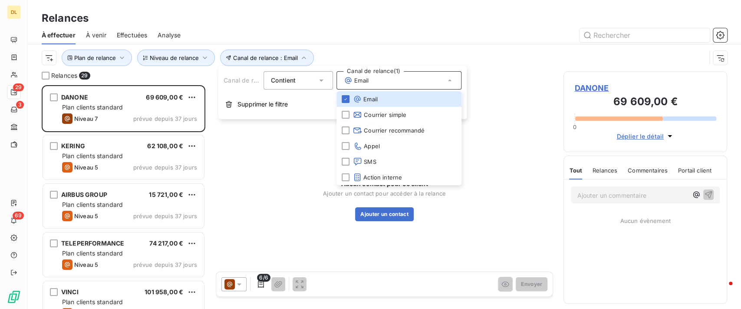
scroll to position [214, 155]
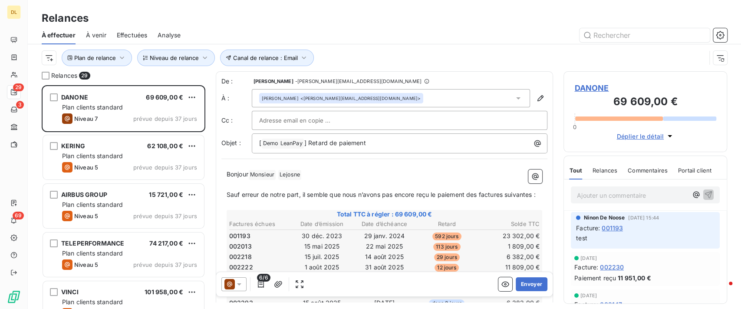
click at [484, 63] on div "Plan de relance Canal de relance : Email Niveau de relance" at bounding box center [374, 57] width 664 height 16
click at [501, 286] on icon "button" at bounding box center [505, 284] width 9 height 9
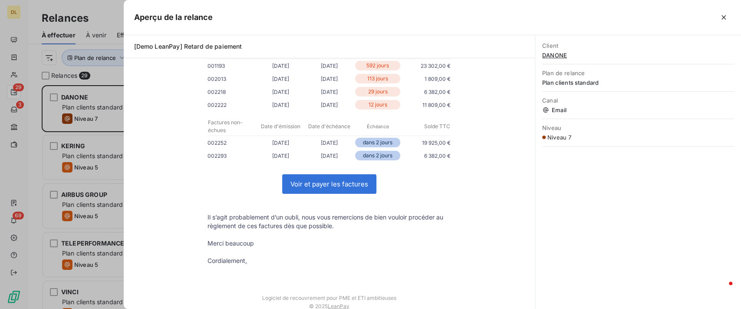
scroll to position [9, 9]
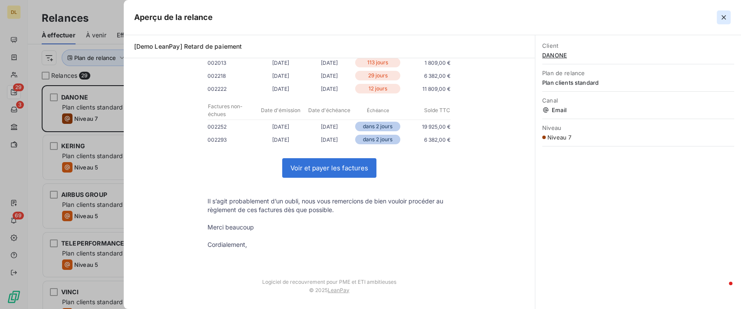
click at [721, 20] on icon "button" at bounding box center [723, 17] width 9 height 9
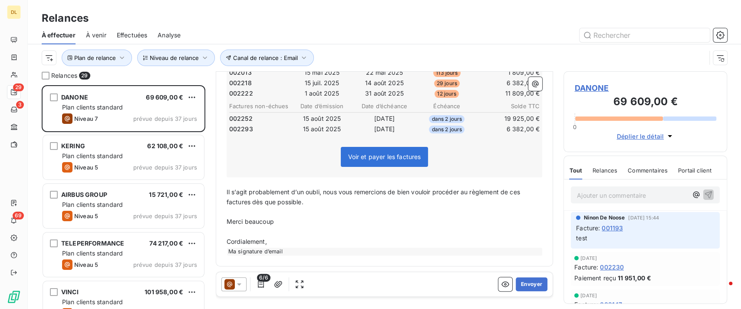
scroll to position [0, 0]
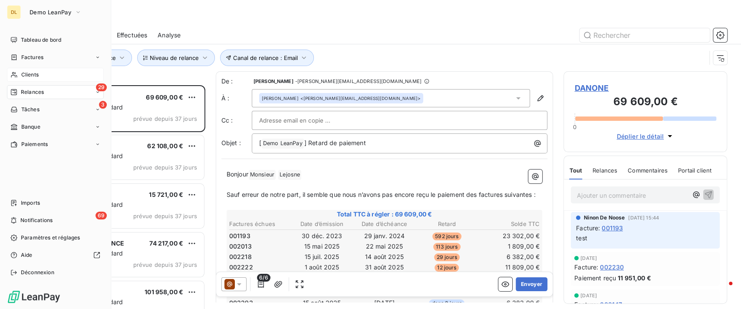
click at [16, 72] on icon at bounding box center [13, 74] width 7 height 7
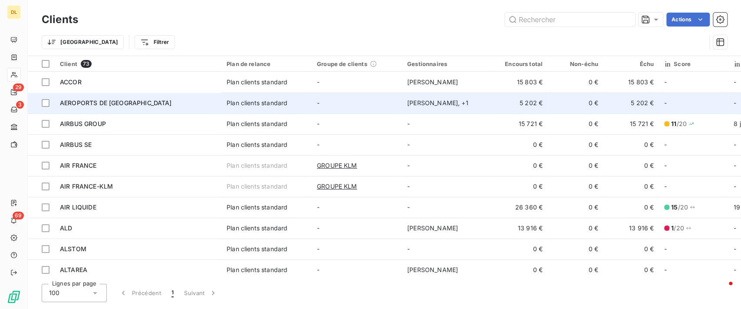
click at [421, 99] on div "[PERSON_NAME] , + 1" at bounding box center [447, 103] width 80 height 9
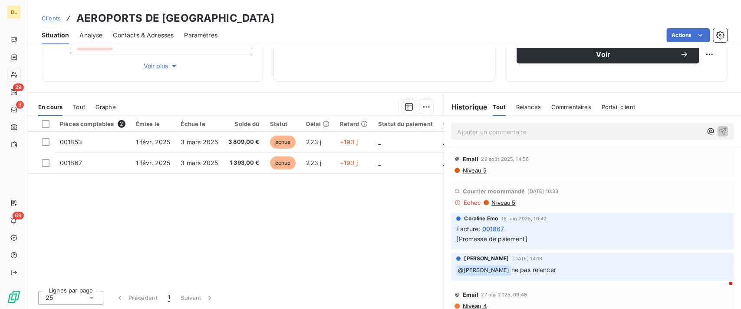
scroll to position [156, 0]
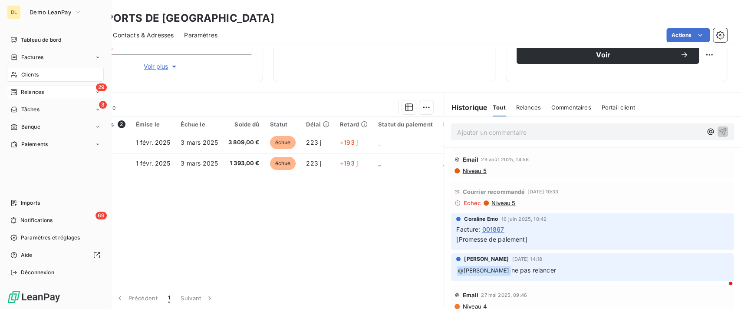
click at [56, 89] on div "29 Relances" at bounding box center [55, 92] width 97 height 14
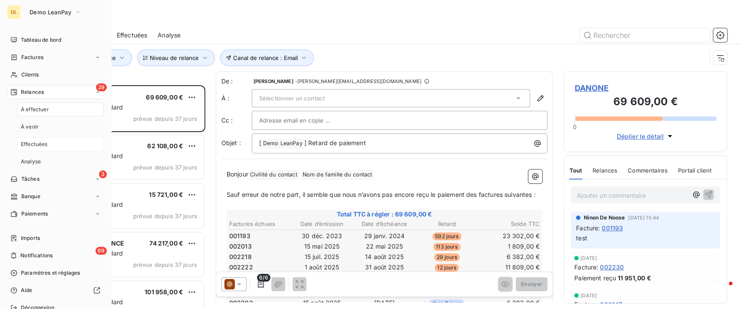
scroll to position [214, 155]
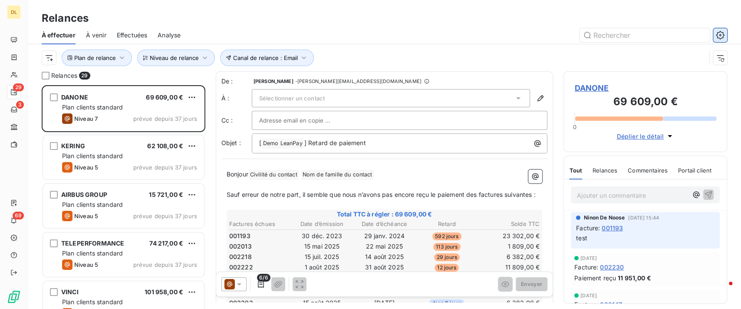
click at [720, 31] on icon "button" at bounding box center [720, 35] width 8 height 8
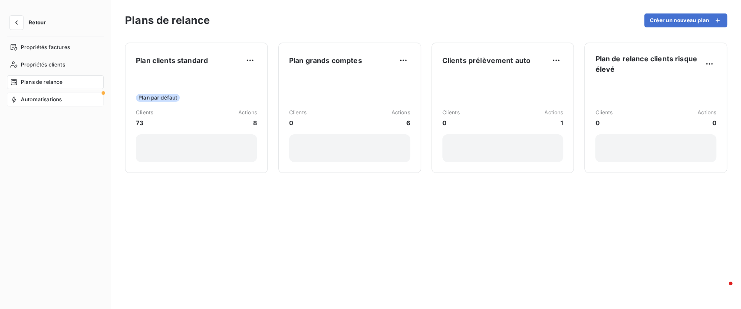
click at [43, 99] on span "Automatisations" at bounding box center [41, 99] width 41 height 8
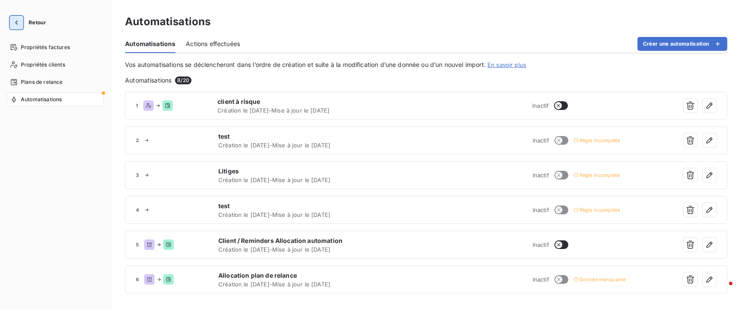
click at [20, 23] on icon "button" at bounding box center [16, 22] width 9 height 9
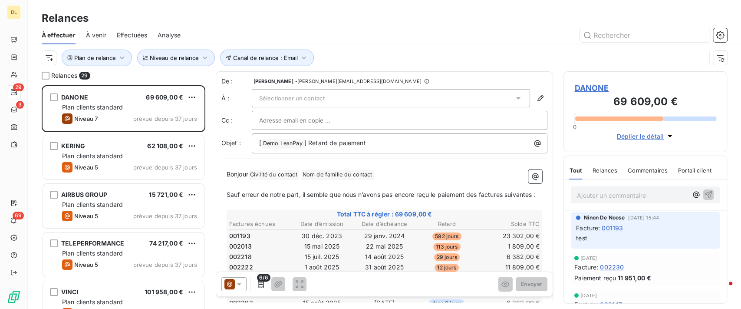
scroll to position [214, 155]
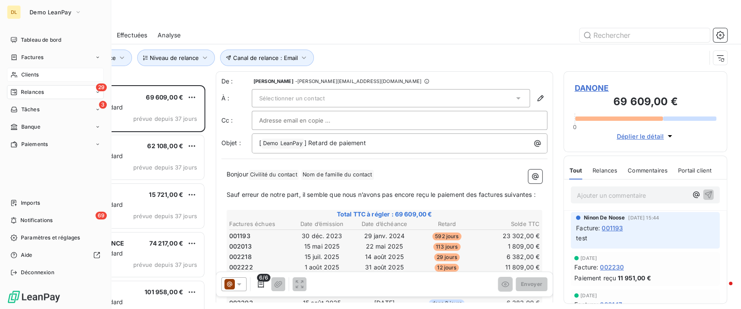
click at [25, 78] on span "Clients" at bounding box center [29, 75] width 17 height 8
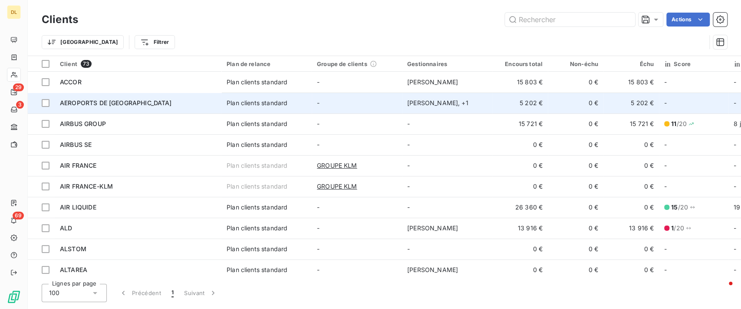
click at [457, 101] on div "[PERSON_NAME] , + 1" at bounding box center [447, 103] width 80 height 9
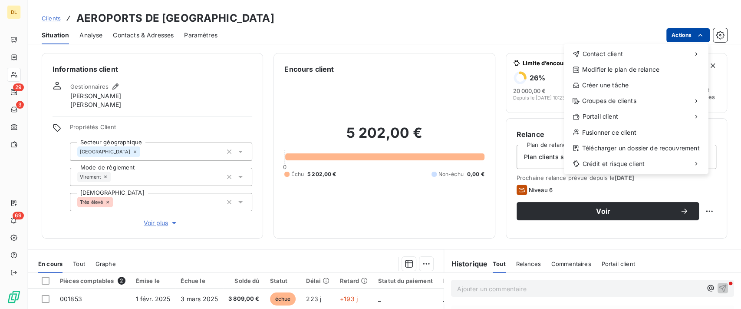
click at [668, 40] on html "DL 29 3 69 Clients AEROPORTS DE PARIS Situation Analyse Contacts & Adresses Par…" at bounding box center [370, 154] width 741 height 309
click at [596, 147] on div "Télécharger un dossier de recouvrement" at bounding box center [636, 148] width 138 height 14
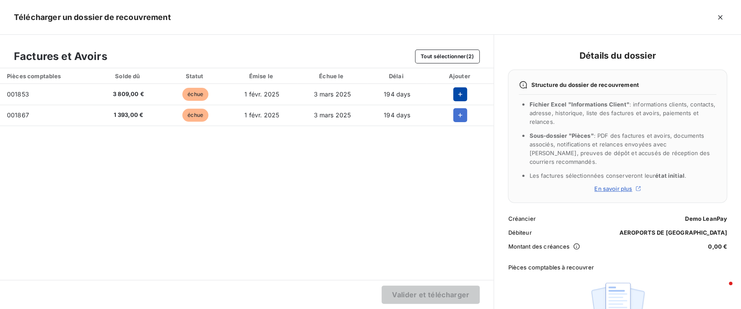
click at [462, 90] on icon "button" at bounding box center [460, 94] width 9 height 9
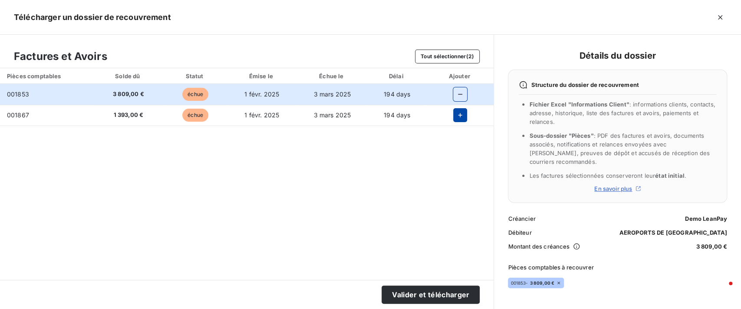
click at [462, 111] on icon "button" at bounding box center [460, 115] width 9 height 9
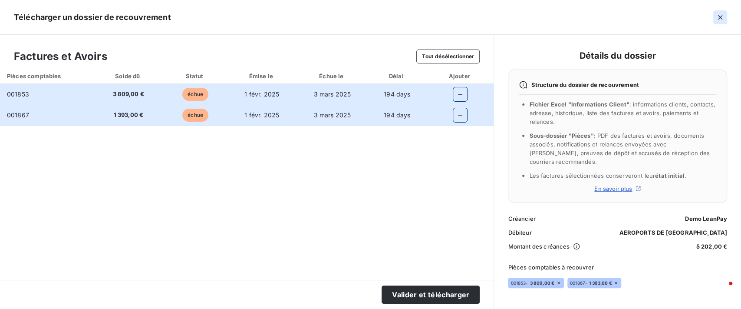
click at [716, 14] on icon "button" at bounding box center [720, 17] width 9 height 9
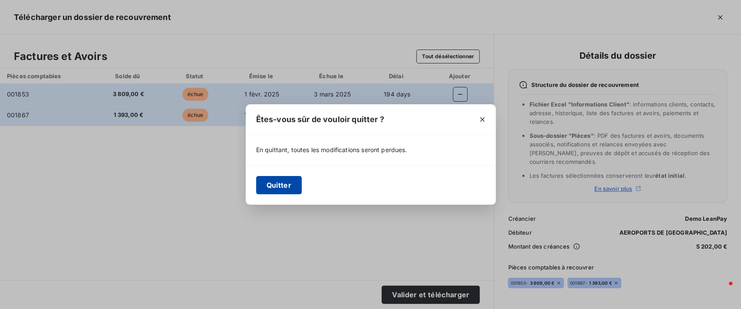
click at [278, 182] on button "Quitter" at bounding box center [279, 185] width 46 height 18
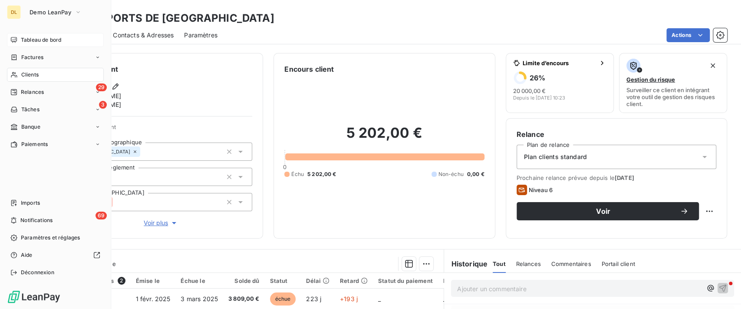
click at [45, 41] on span "Tableau de bord" at bounding box center [41, 40] width 40 height 8
